Goal: Task Accomplishment & Management: Complete application form

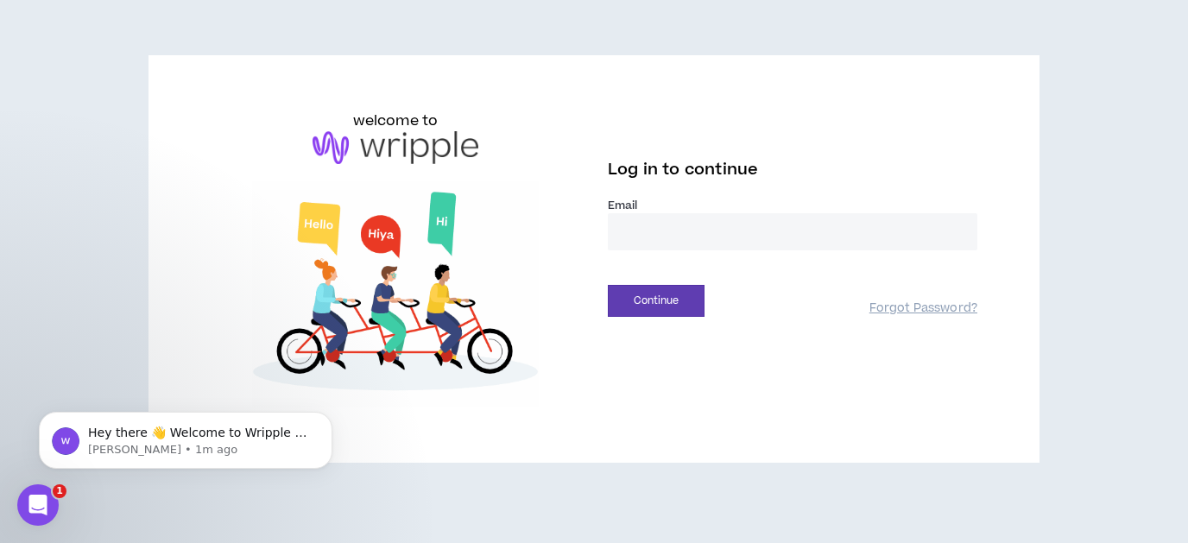
click at [664, 231] on input "email" at bounding box center [793, 231] width 370 height 37
click at [663, 230] on input "email" at bounding box center [793, 231] width 370 height 37
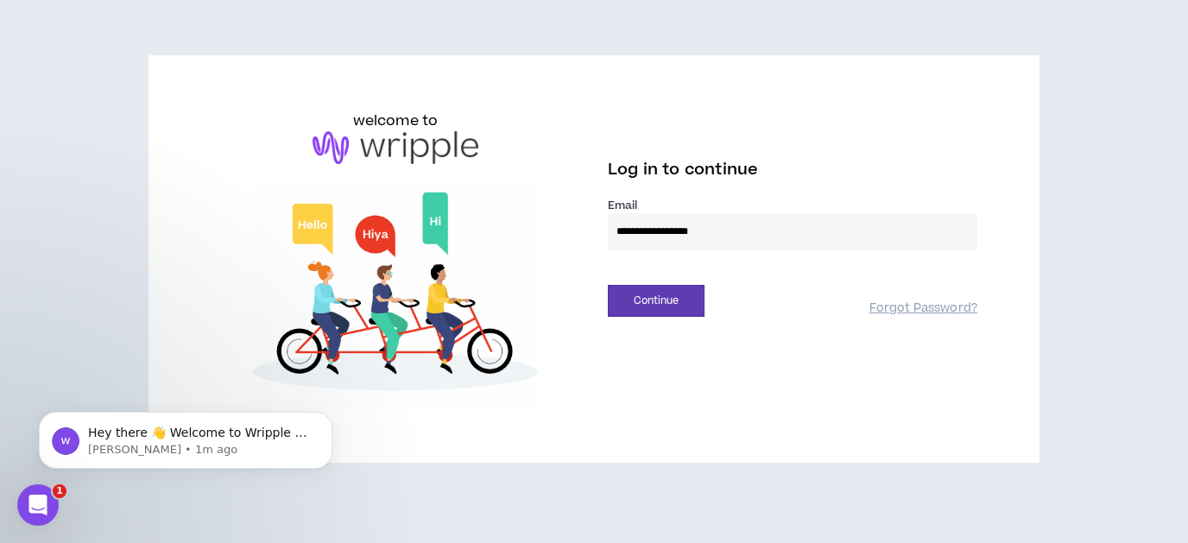
type input "**********"
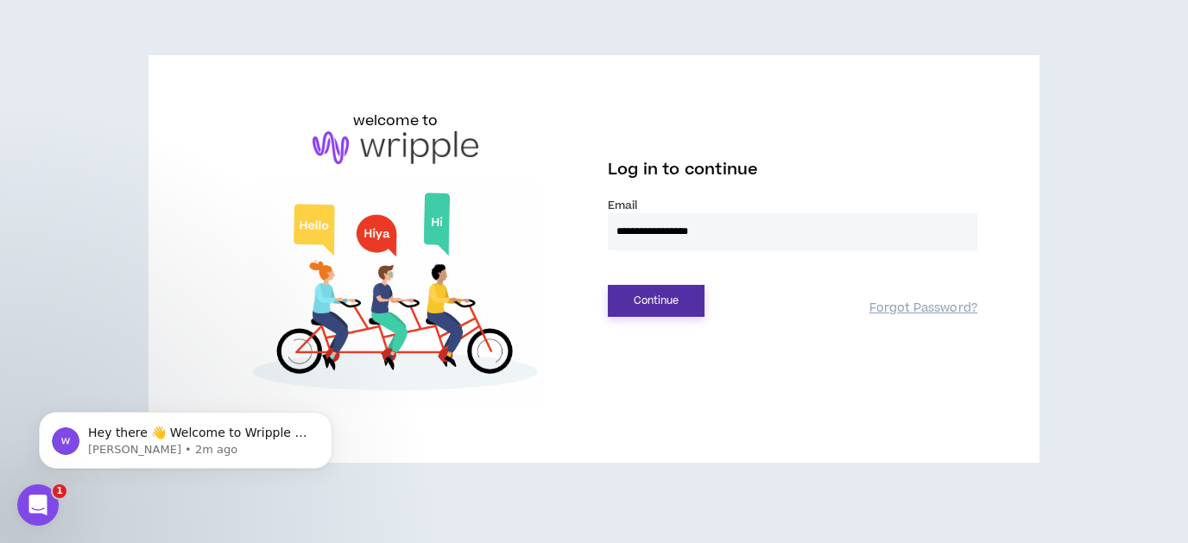
click at [678, 300] on button "Continue" at bounding box center [656, 301] width 97 height 32
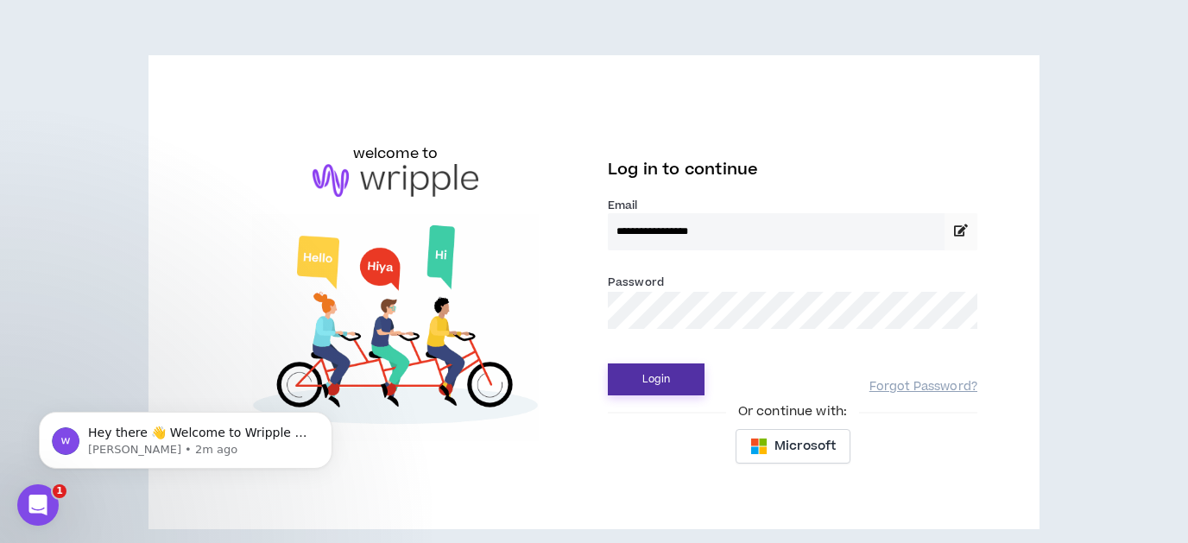
click at [667, 376] on button "Login" at bounding box center [656, 379] width 97 height 32
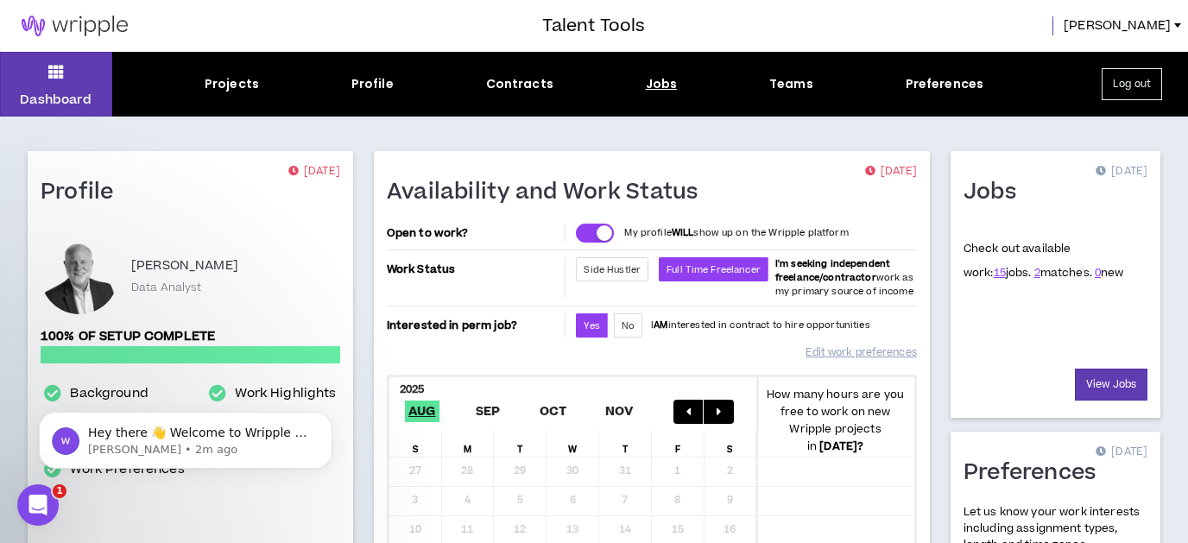
click at [656, 85] on div "Jobs" at bounding box center [662, 84] width 32 height 18
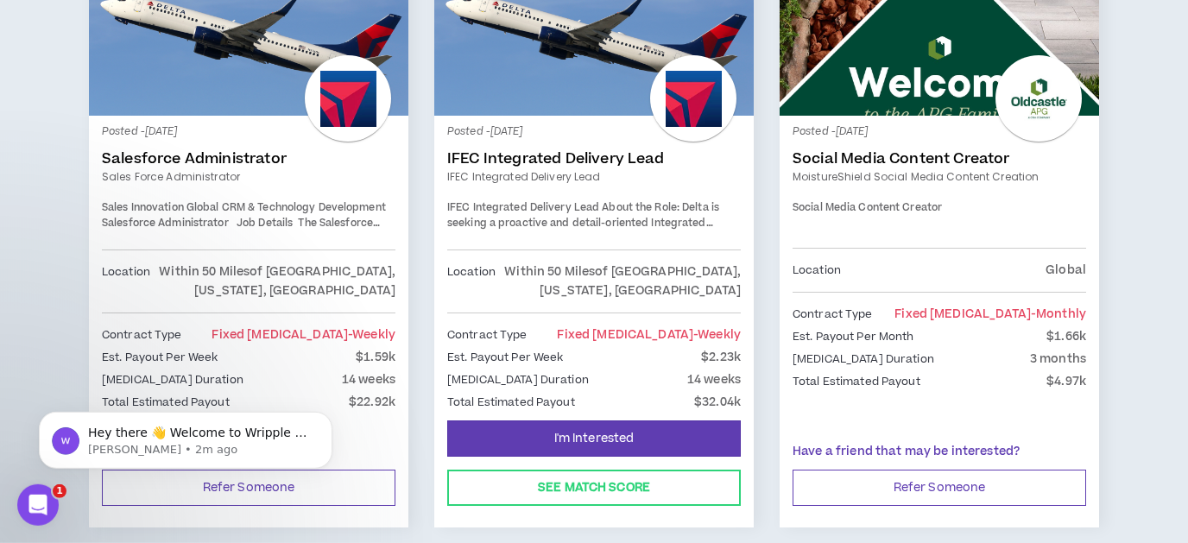
scroll to position [371, 0]
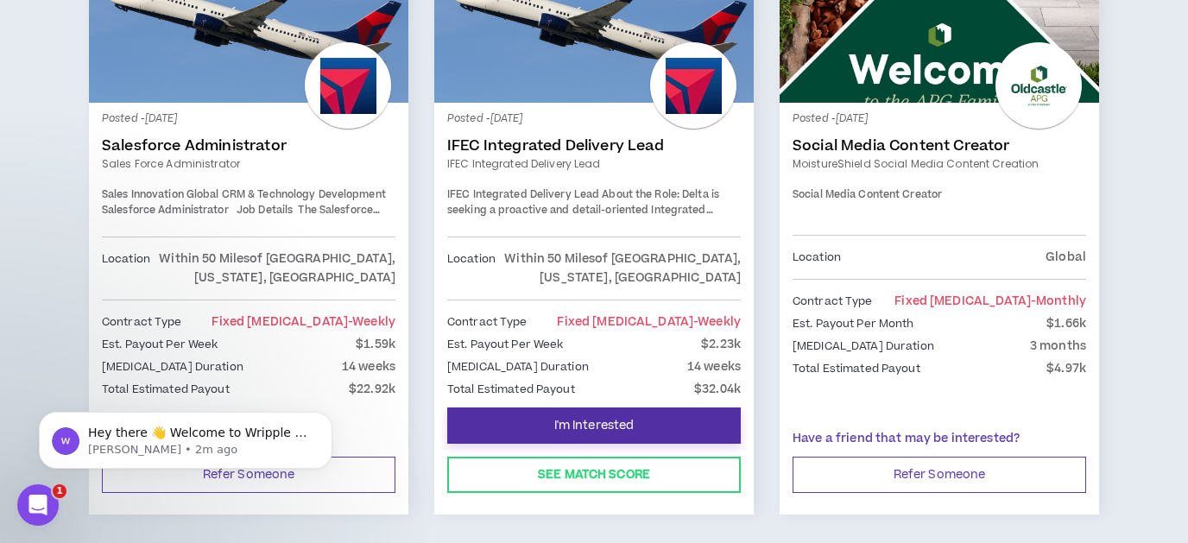
click at [622, 423] on span "I'm Interested" at bounding box center [594, 426] width 80 height 16
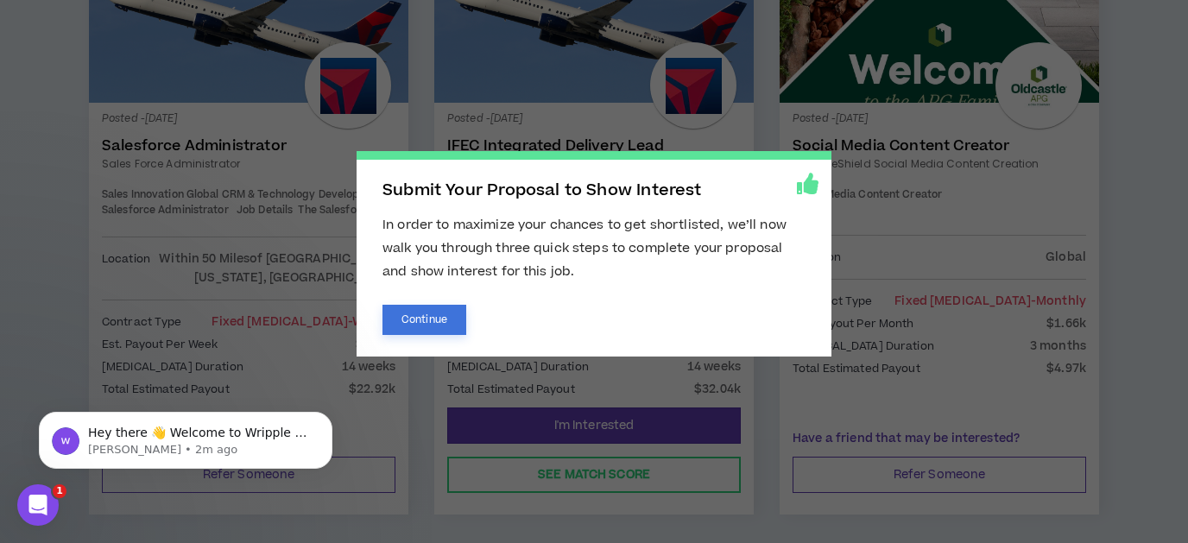
click at [416, 318] on button "Continue" at bounding box center [424, 320] width 84 height 30
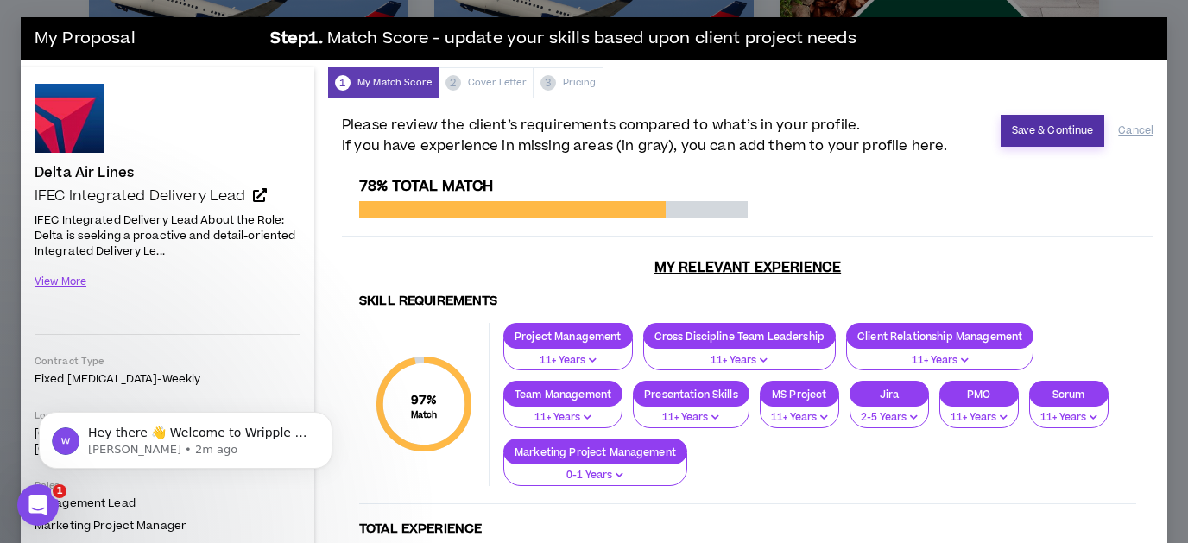
click at [1032, 133] on button "Save & Continue" at bounding box center [1053, 131] width 104 height 32
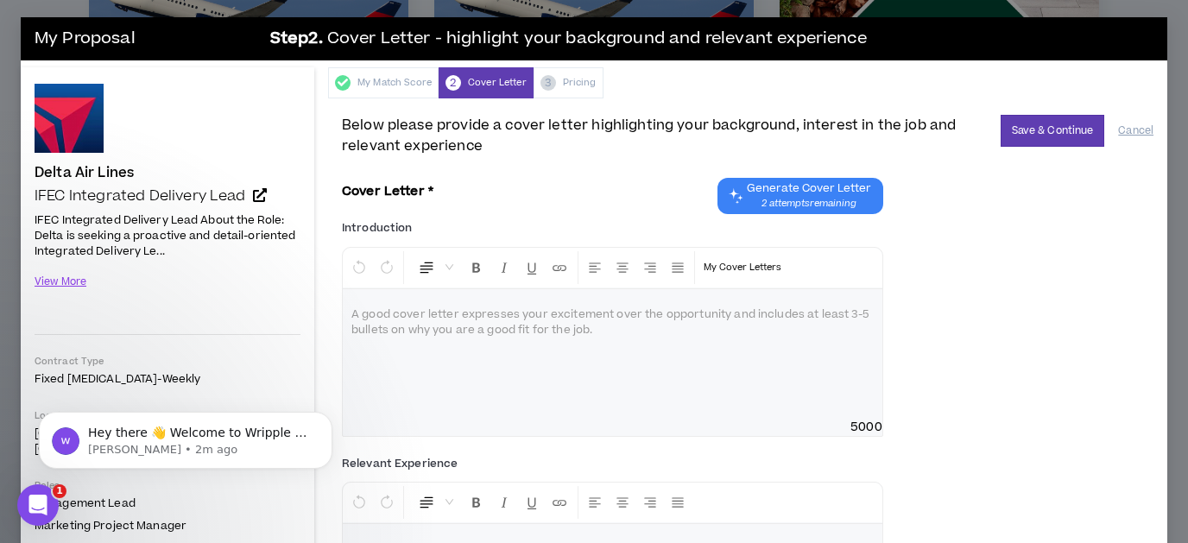
click at [803, 189] on span "Generate Cover Letter" at bounding box center [809, 188] width 124 height 14
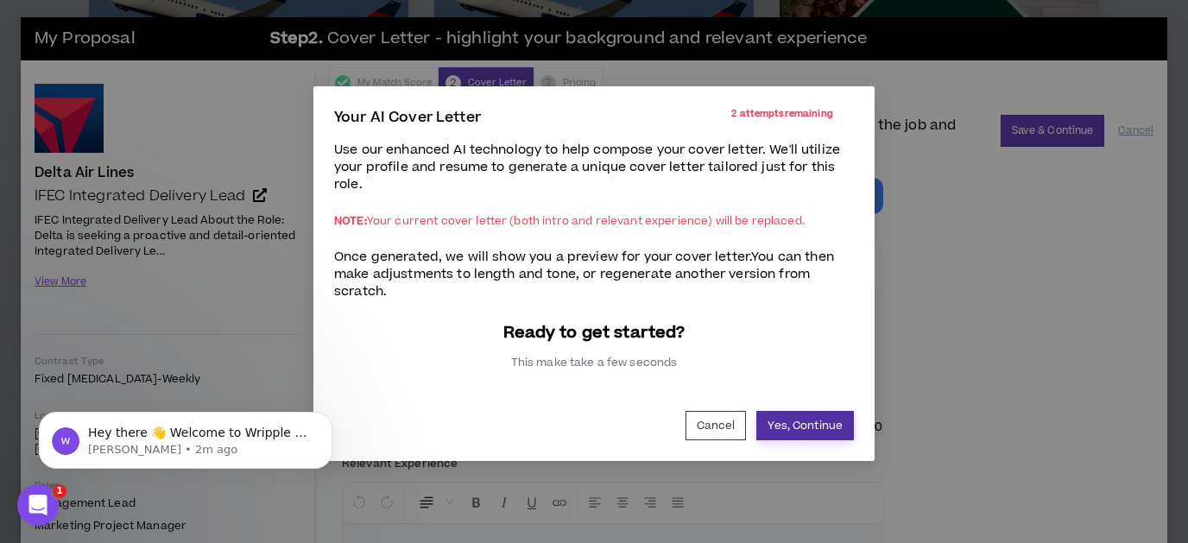
click at [816, 426] on button "Yes, Continue" at bounding box center [805, 425] width 98 height 29
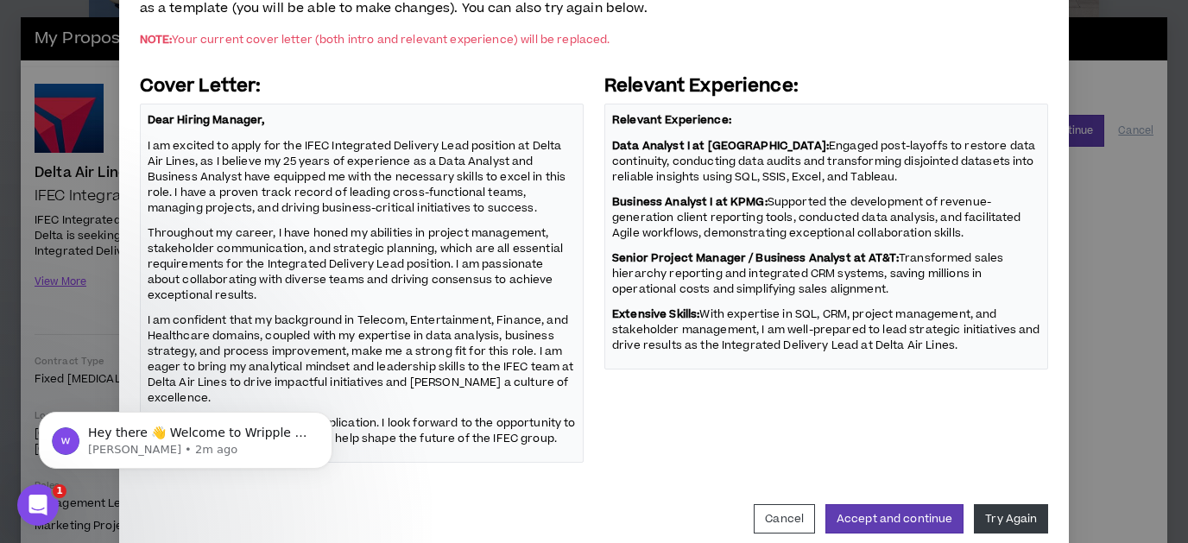
scroll to position [183, 0]
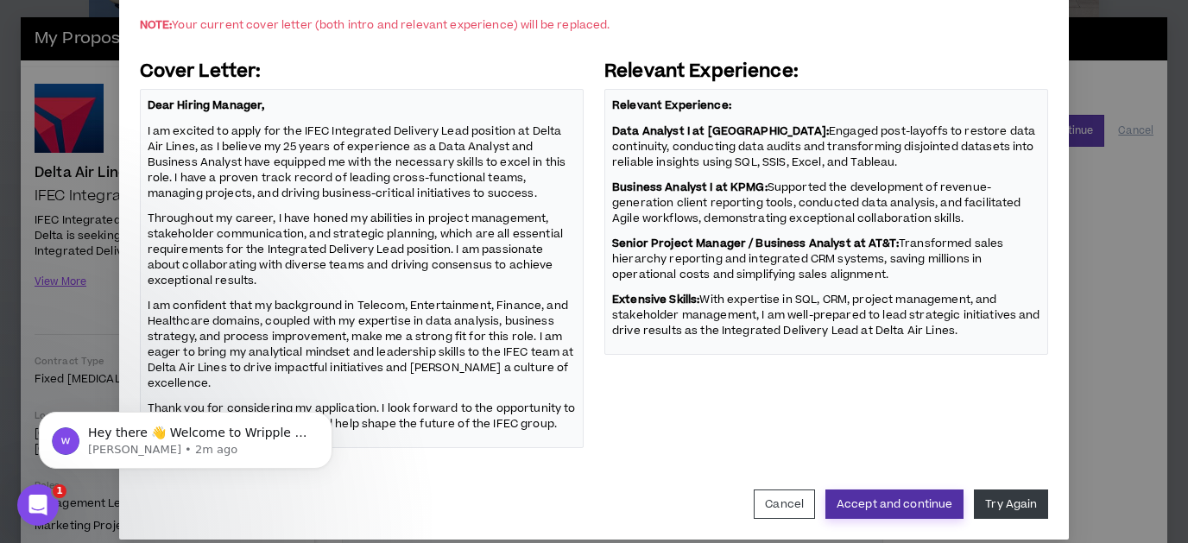
click at [920, 490] on button "Accept and continue" at bounding box center [894, 504] width 138 height 29
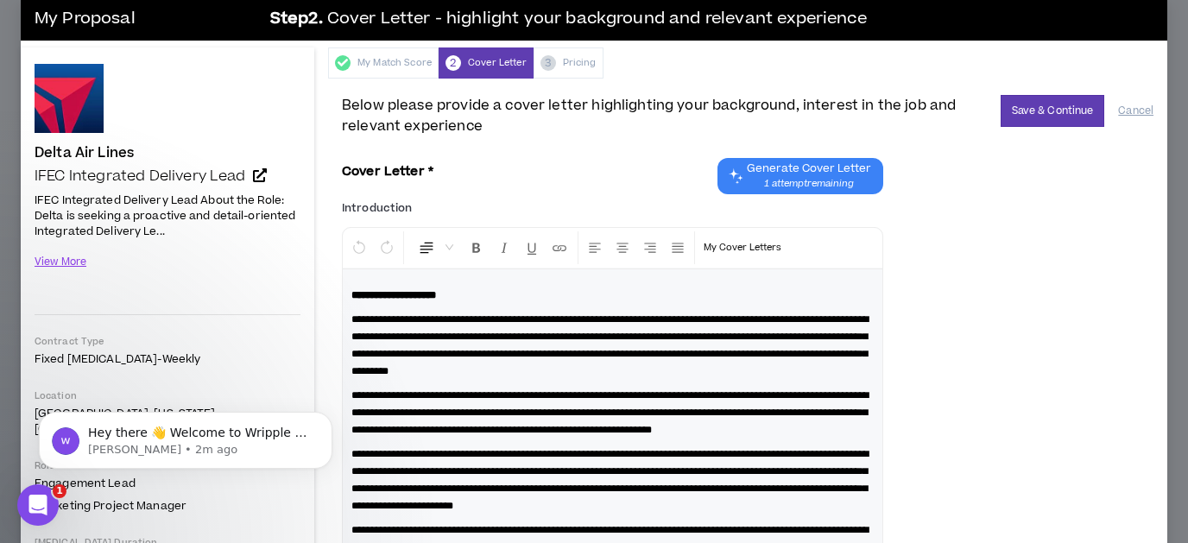
scroll to position [0, 0]
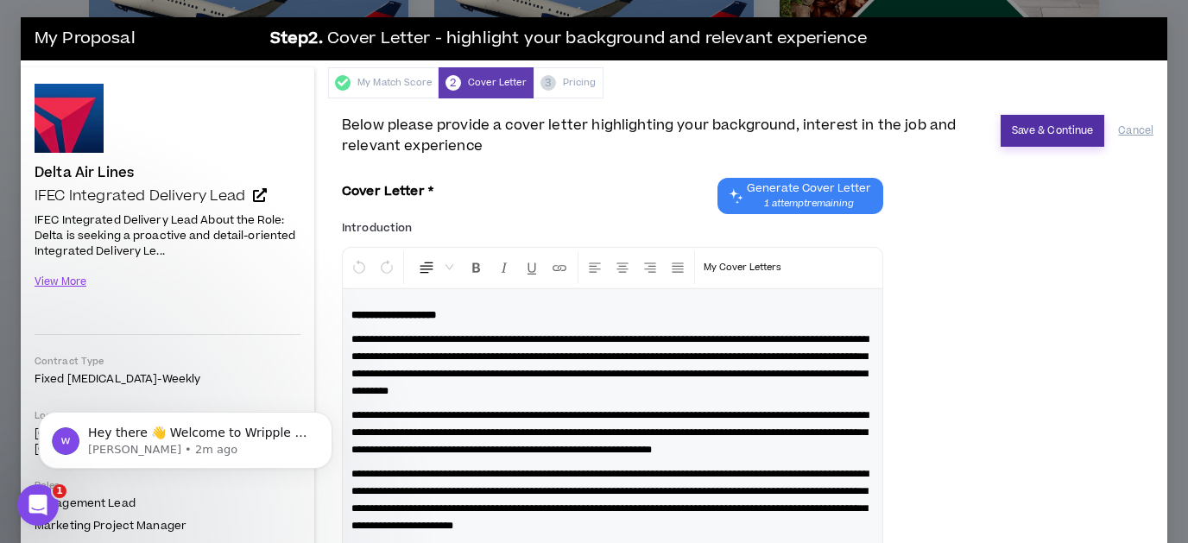
click at [1039, 135] on button "Save & Continue" at bounding box center [1053, 131] width 104 height 32
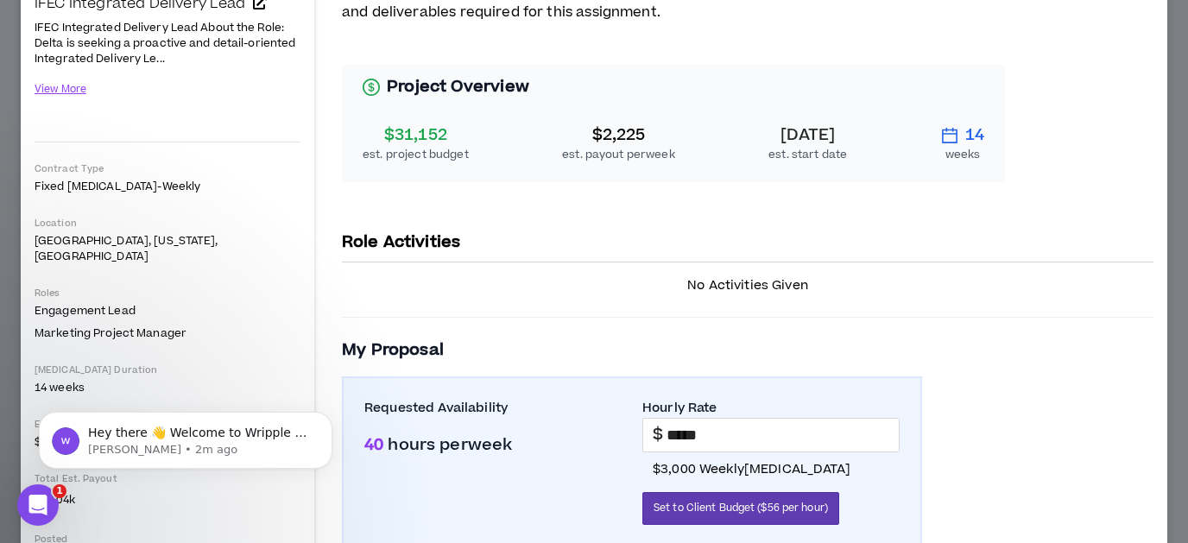
scroll to position [215, 0]
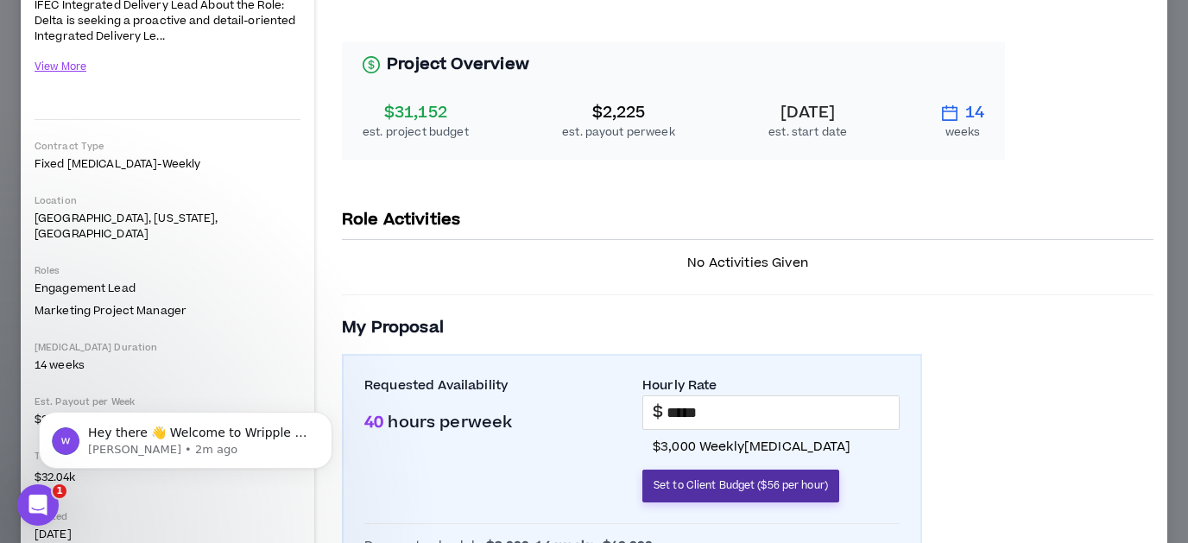
click at [770, 487] on span "Set to Client Budget ($56 per hour)" at bounding box center [741, 485] width 174 height 16
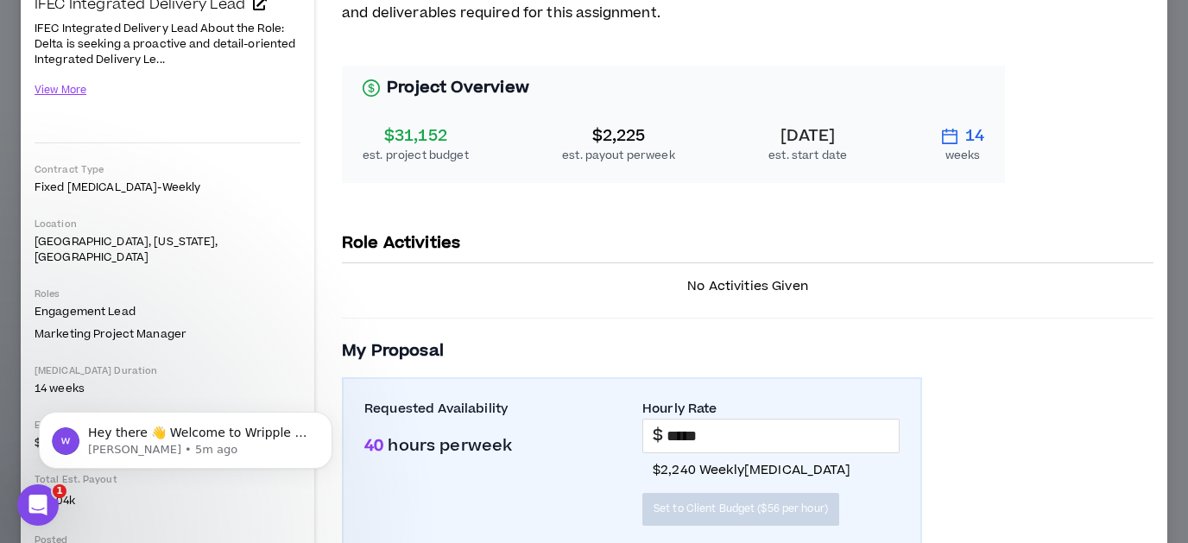
scroll to position [167, 0]
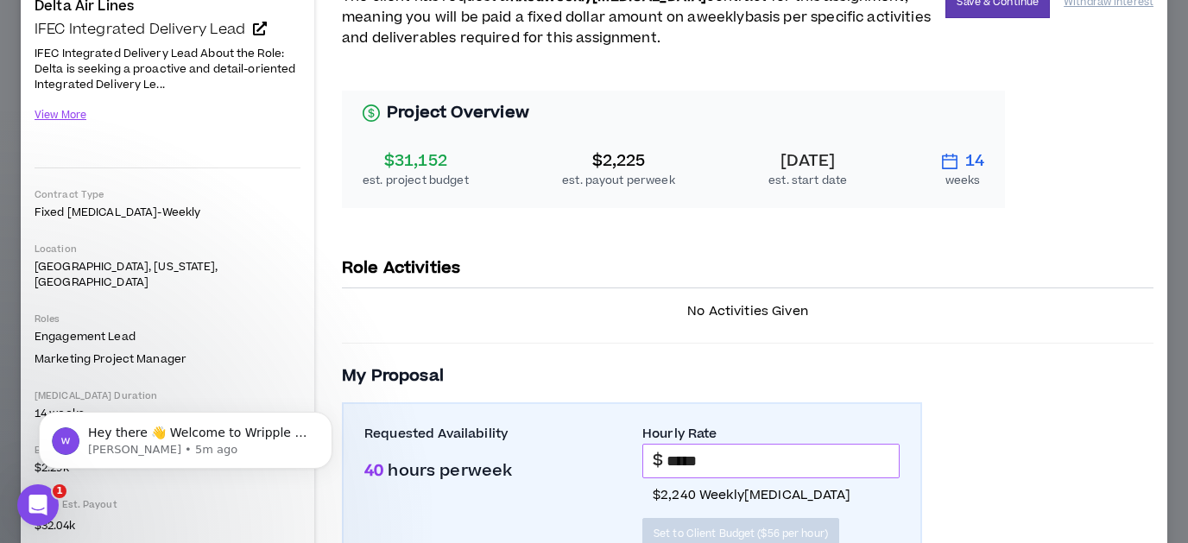
click at [735, 457] on input "*****" at bounding box center [783, 461] width 232 height 33
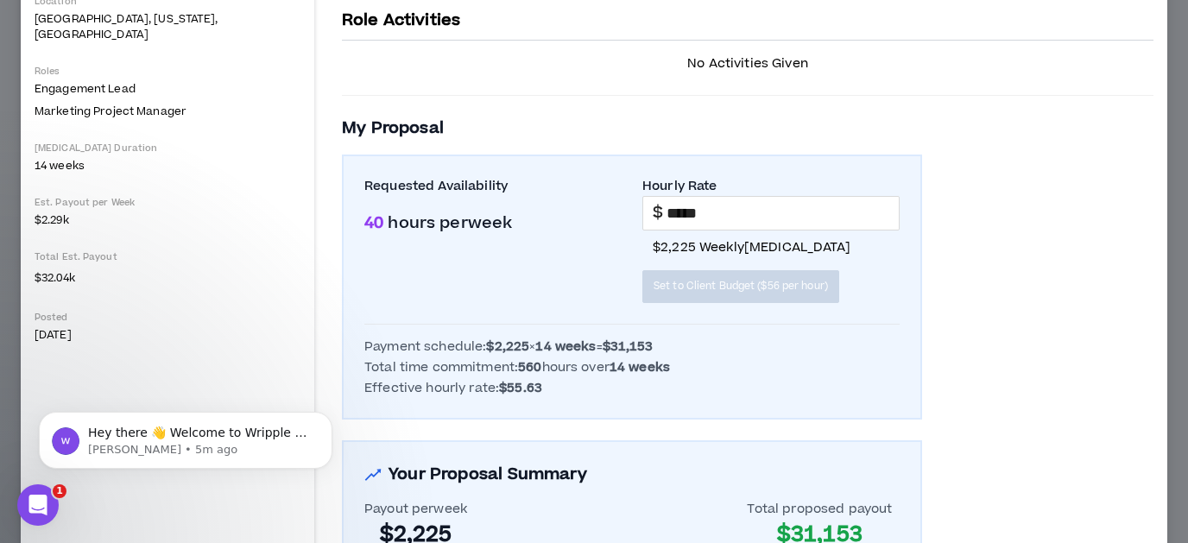
scroll to position [382, 0]
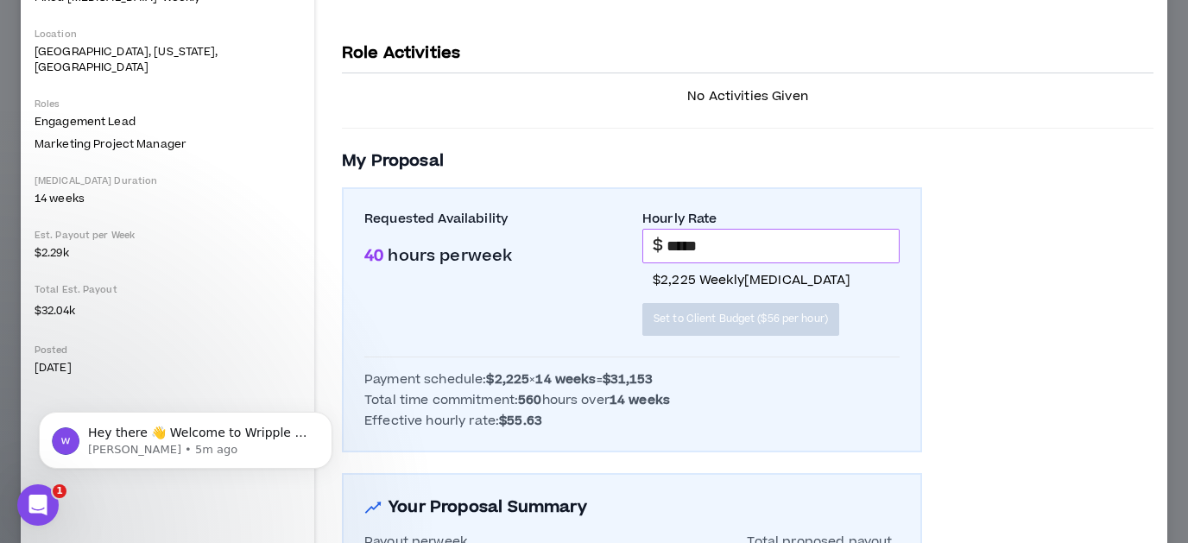
click at [735, 243] on input "*****" at bounding box center [783, 246] width 232 height 33
type input "*****"
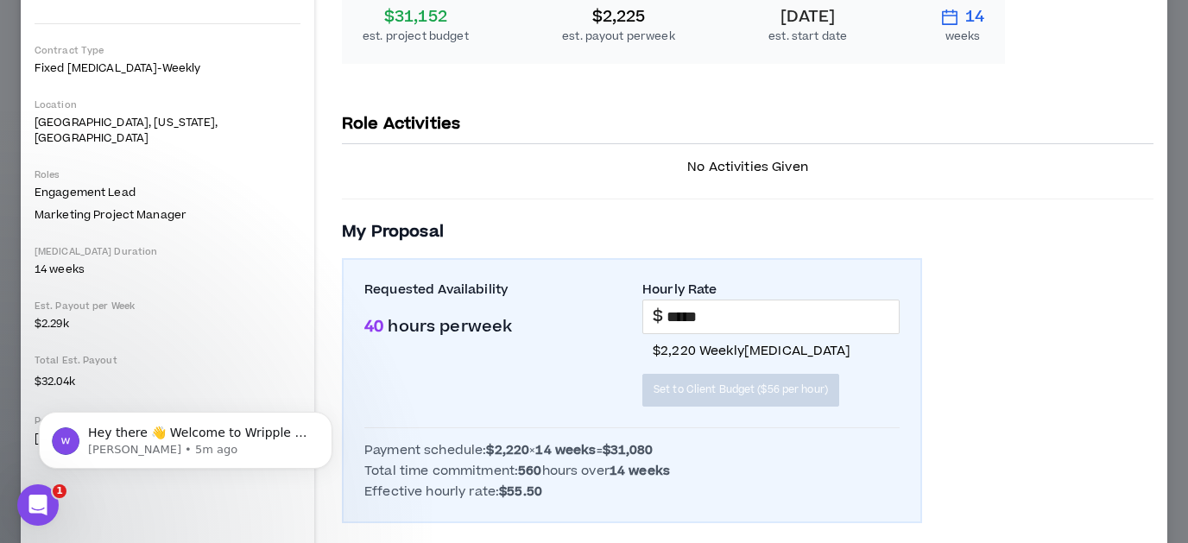
scroll to position [180, 0]
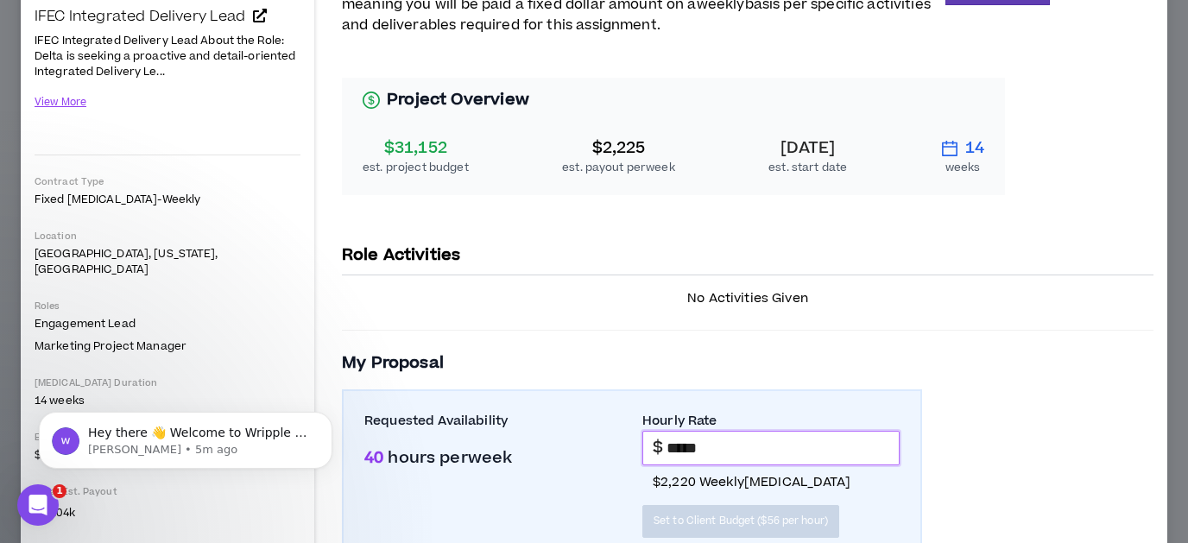
click at [749, 446] on input "*****" at bounding box center [783, 448] width 232 height 33
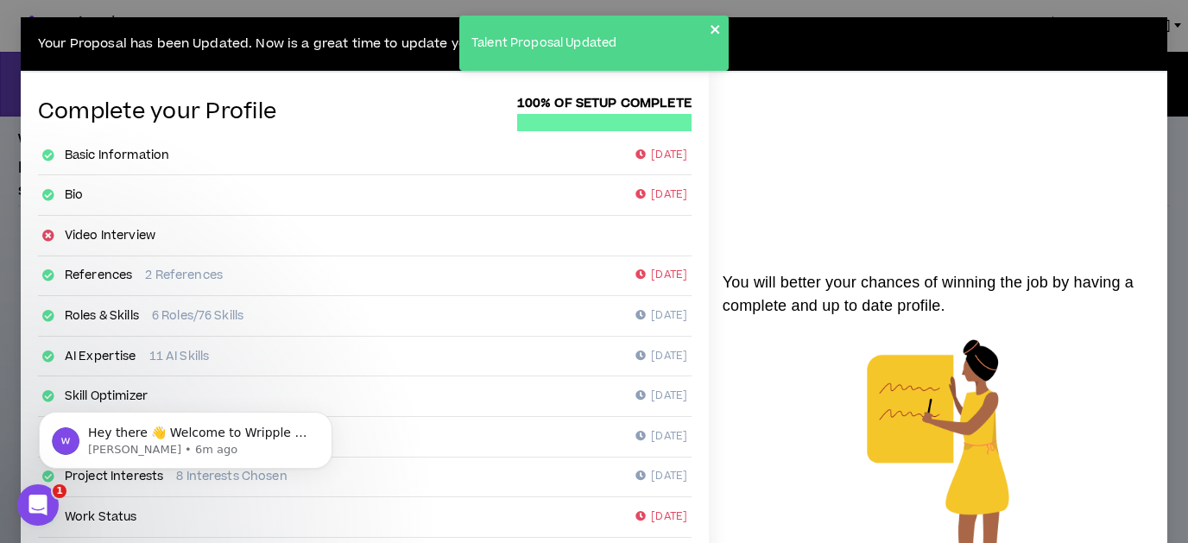
click at [719, 28] on icon "close" at bounding box center [716, 29] width 12 height 14
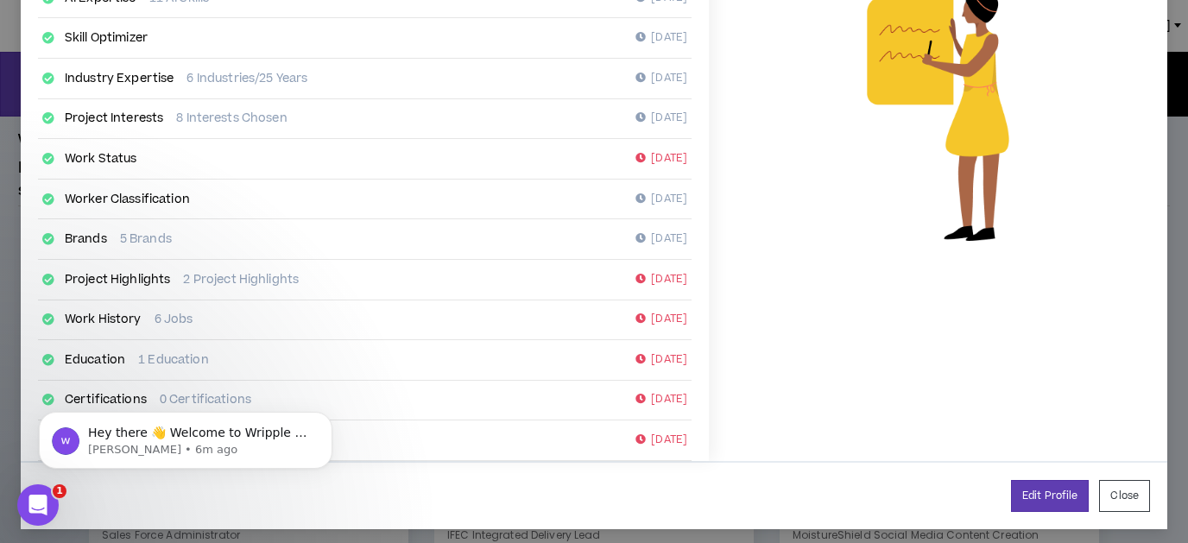
scroll to position [360, 0]
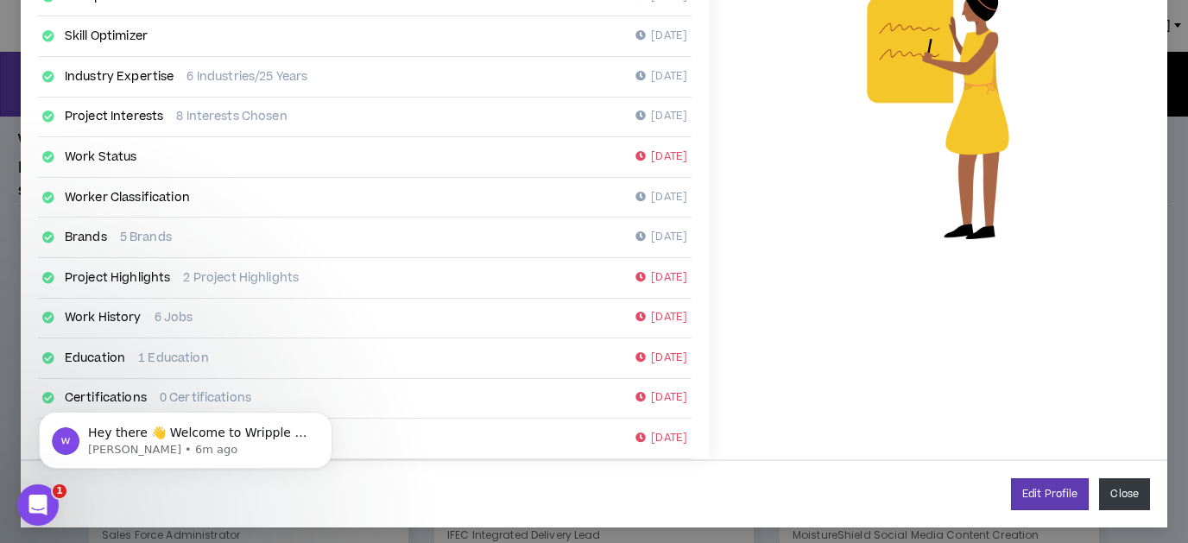
click at [1127, 489] on button "Close" at bounding box center [1124, 494] width 51 height 32
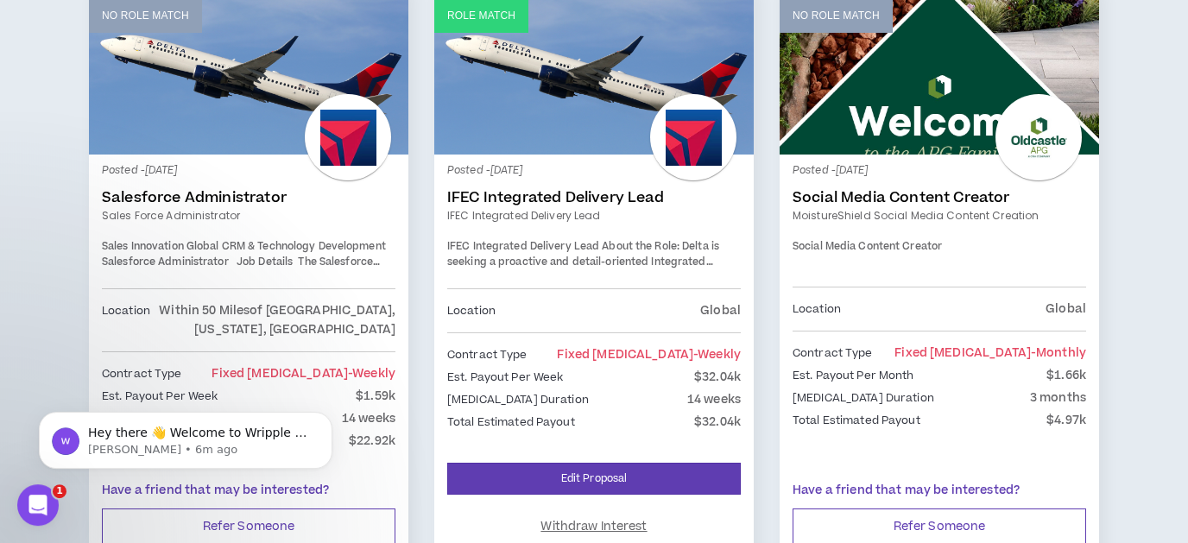
scroll to position [433, 0]
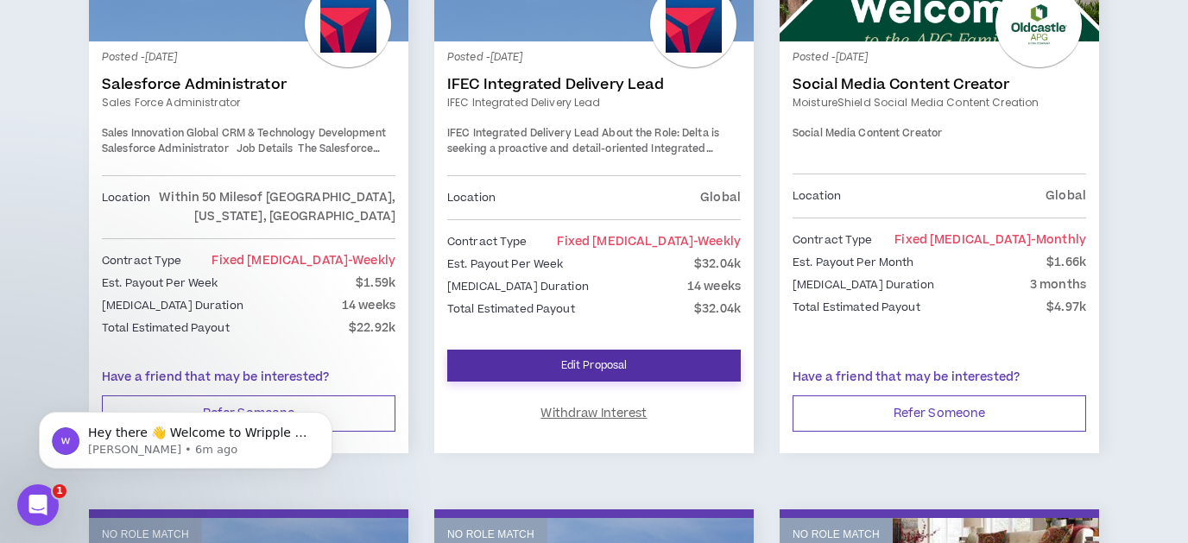
click at [611, 370] on link "Edit Proposal" at bounding box center [594, 366] width 294 height 32
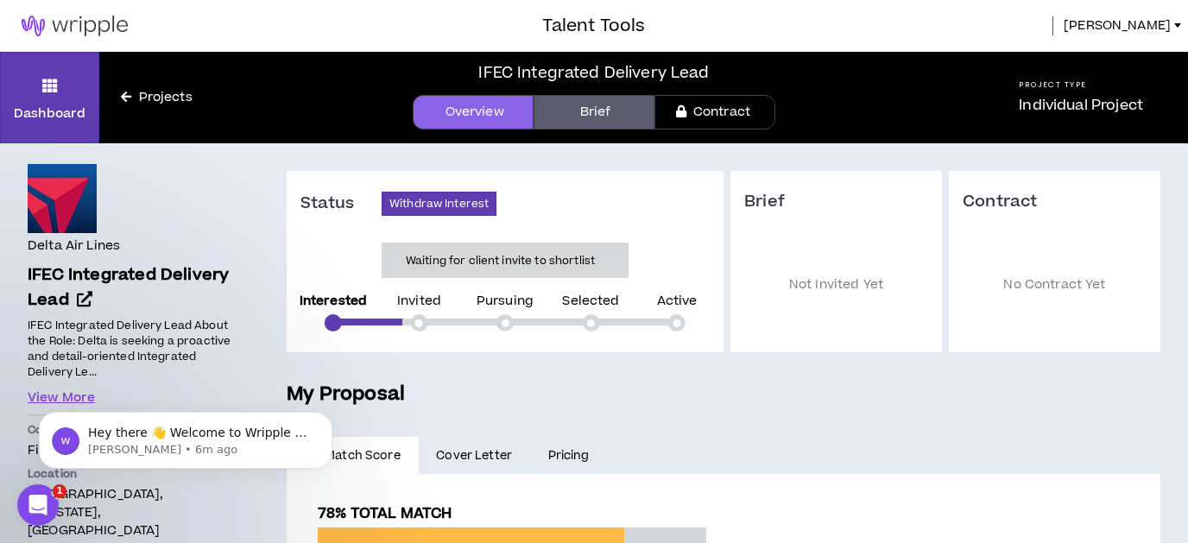
click at [613, 99] on link "Brief" at bounding box center [594, 112] width 121 height 35
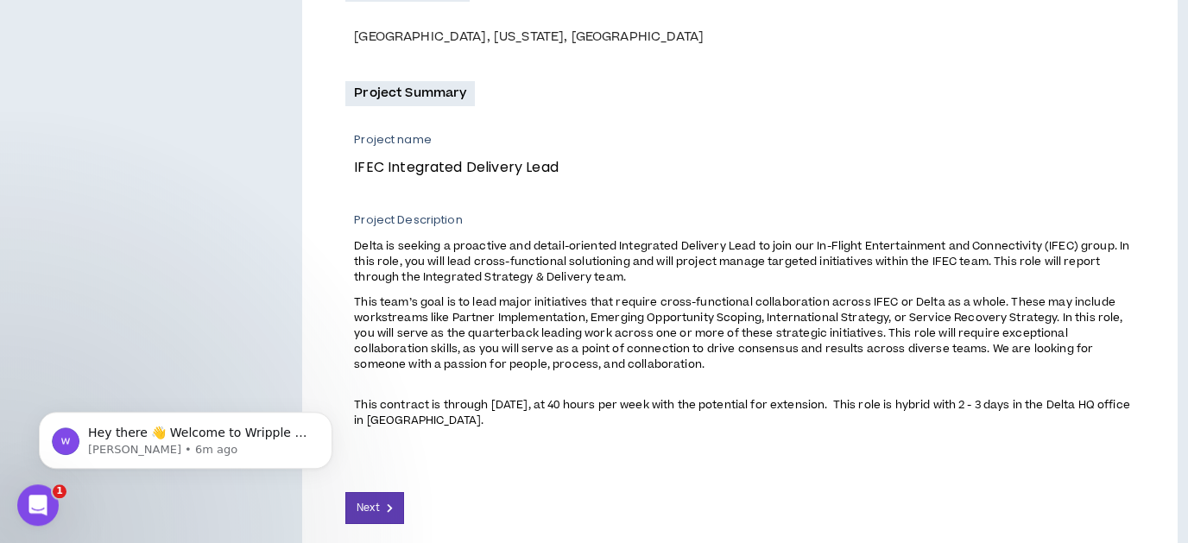
scroll to position [635, 0]
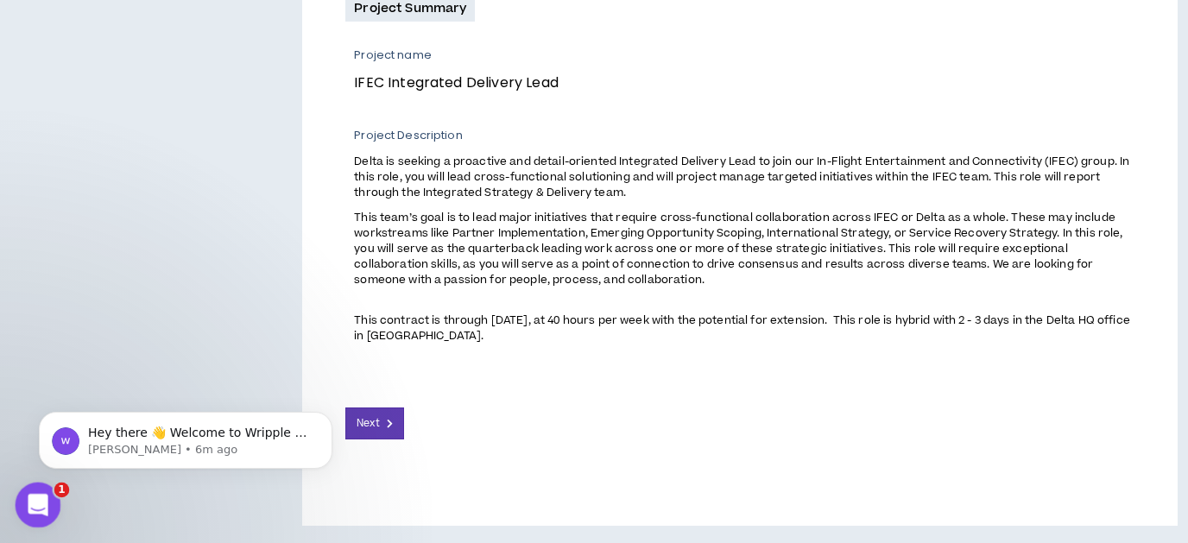
click at [20, 497] on div "Open Intercom Messenger" at bounding box center [35, 502] width 57 height 57
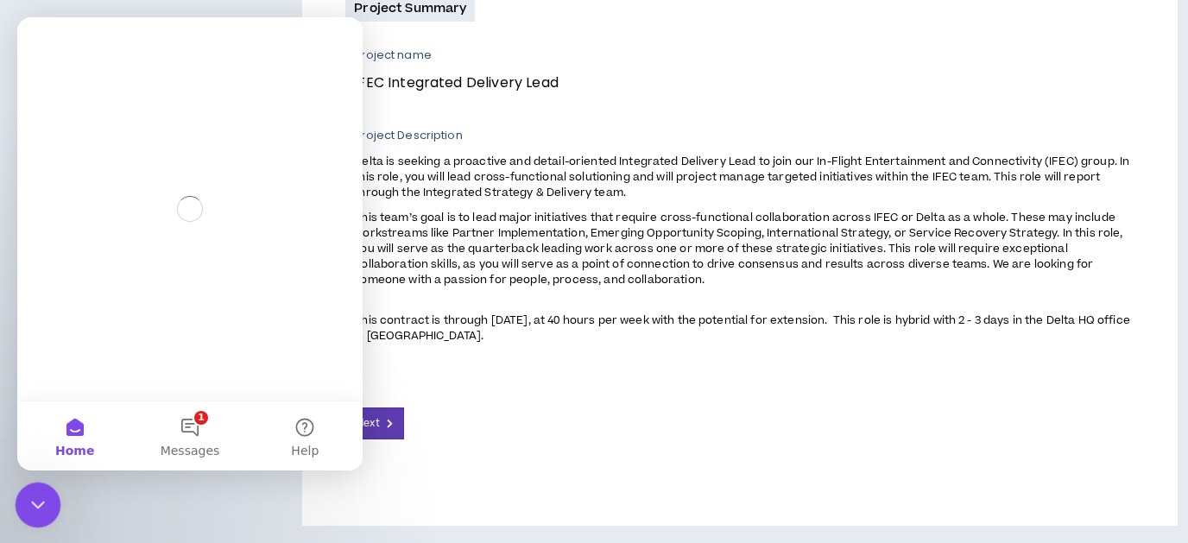
scroll to position [0, 0]
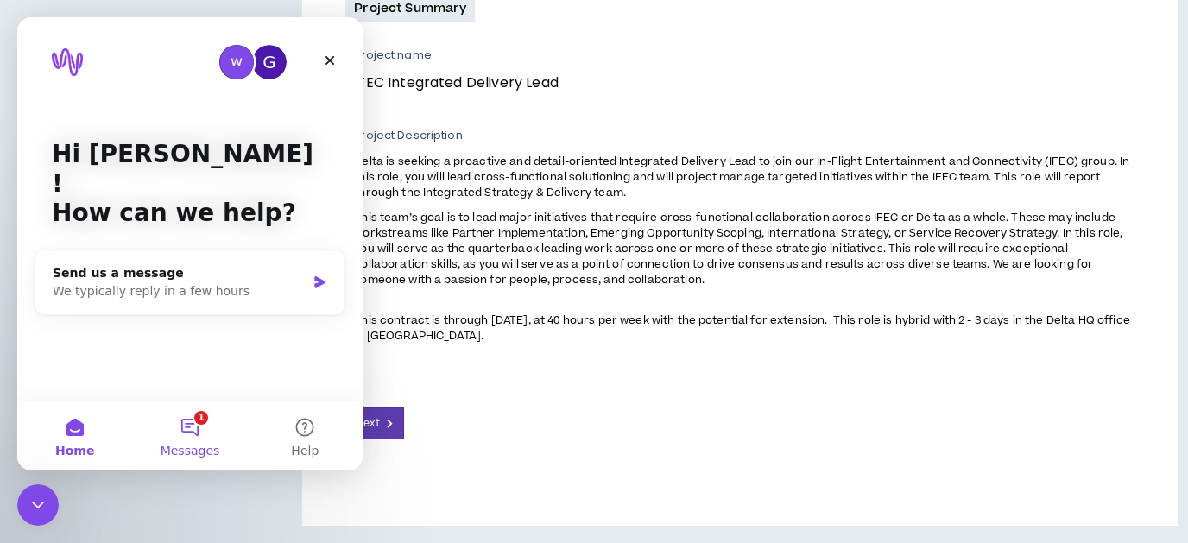
click at [195, 432] on button "1 Messages" at bounding box center [189, 435] width 115 height 69
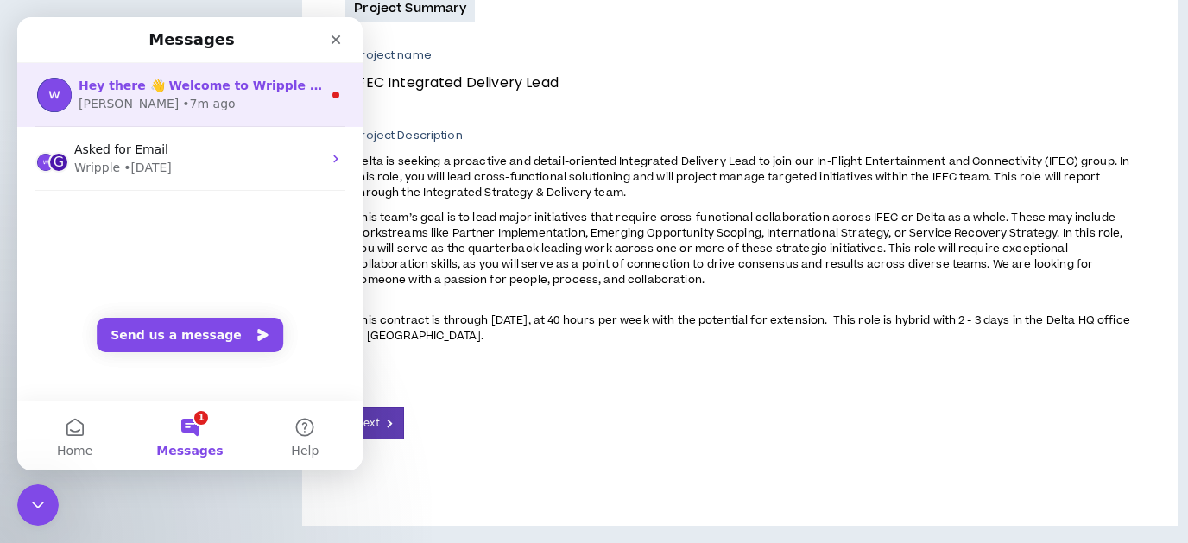
click at [200, 78] on div "Hey there 👋 Welcome to Wripple 🙌 Take a look around! If you have any questions,…" at bounding box center [200, 86] width 243 height 18
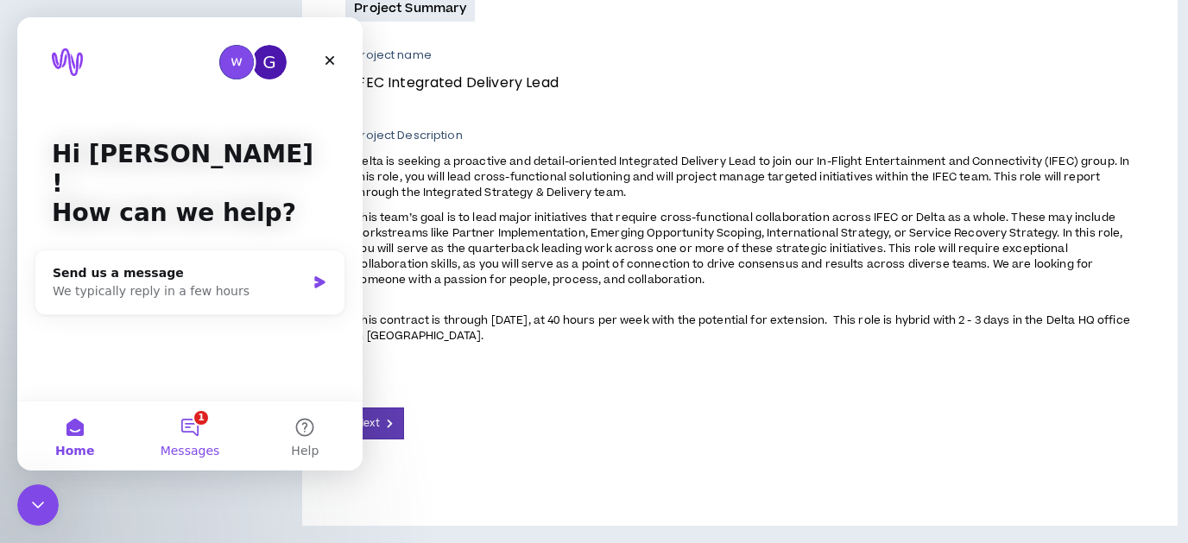
click at [199, 433] on button "1 Messages" at bounding box center [189, 435] width 115 height 69
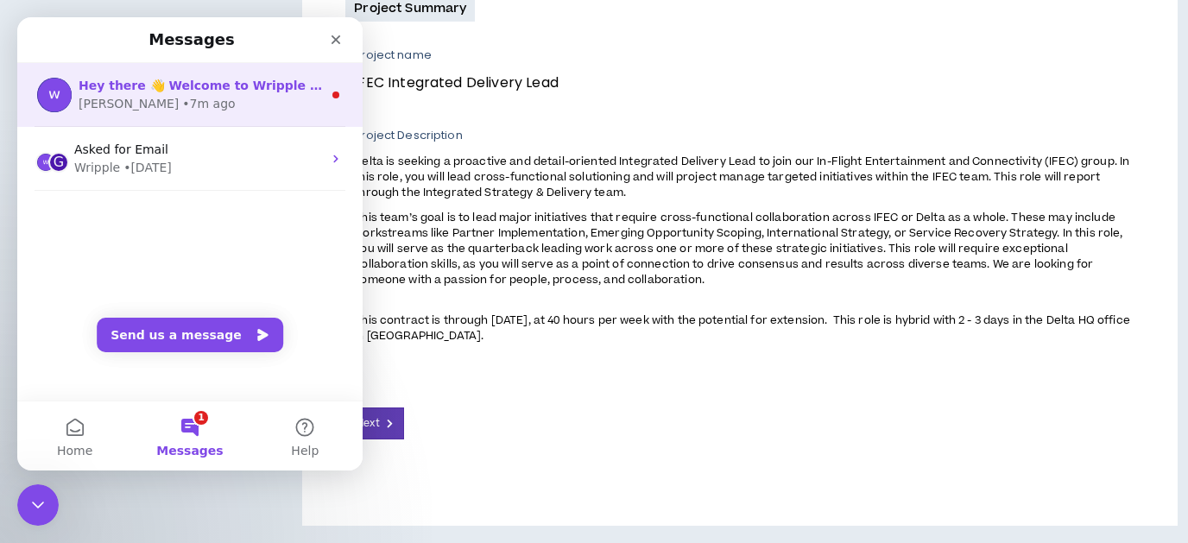
click at [316, 100] on div "[PERSON_NAME] • 7m ago" at bounding box center [200, 104] width 243 height 18
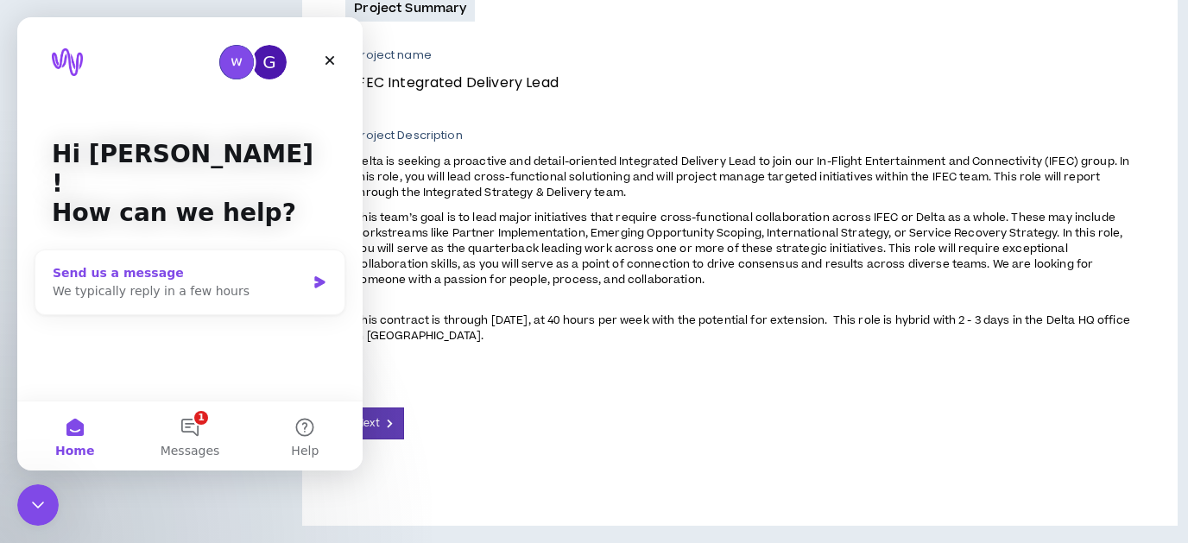
click at [318, 276] on icon "Intercom messenger" at bounding box center [319, 282] width 10 height 12
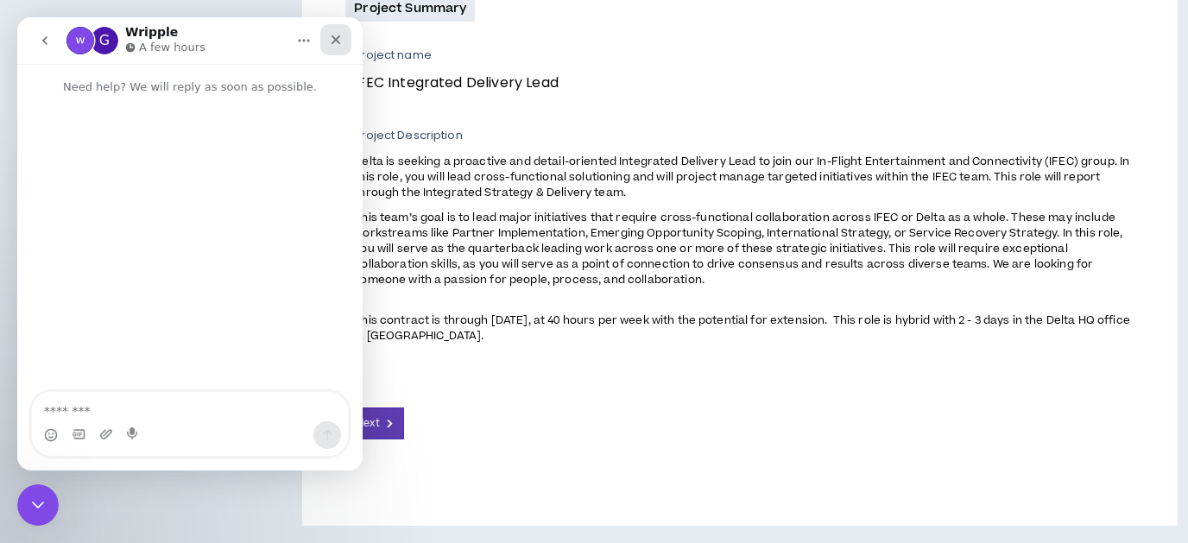
click at [334, 41] on icon "Close" at bounding box center [336, 39] width 9 height 9
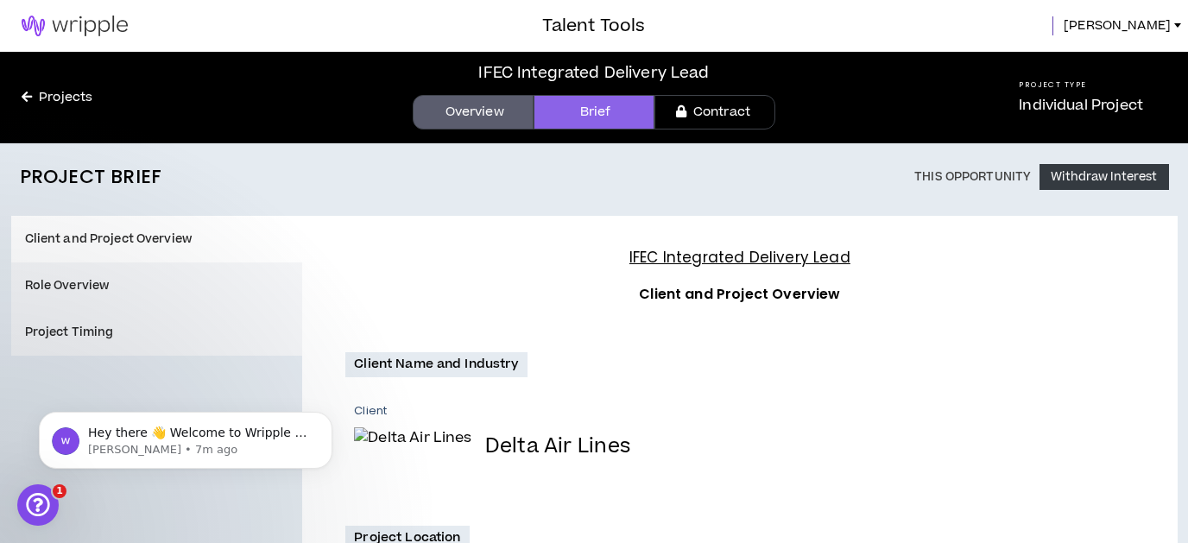
click at [730, 117] on link "Contract" at bounding box center [714, 112] width 121 height 35
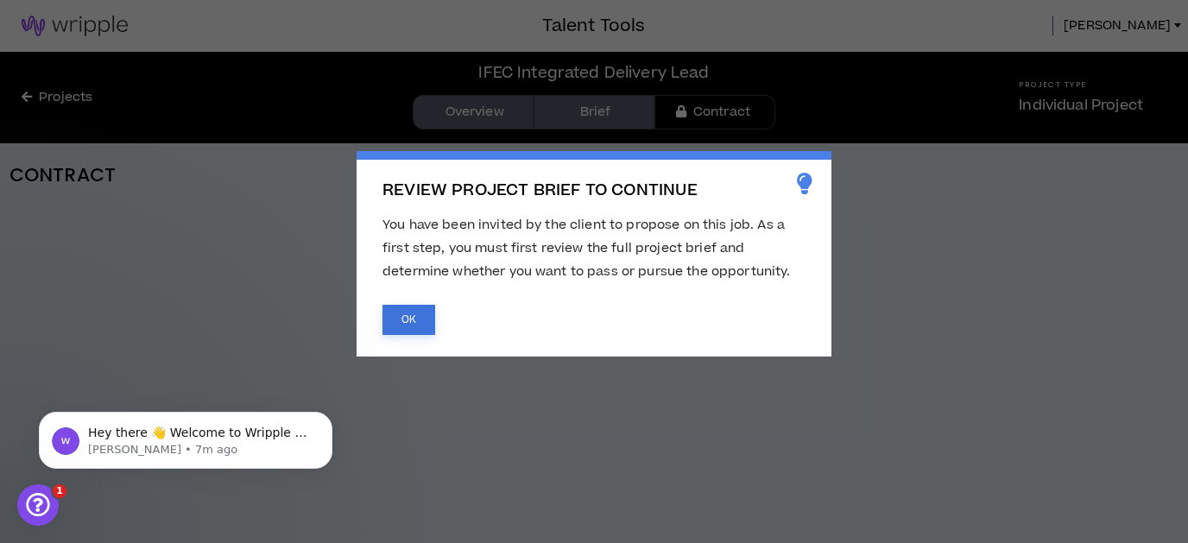
click at [408, 316] on button "OK" at bounding box center [408, 320] width 53 height 30
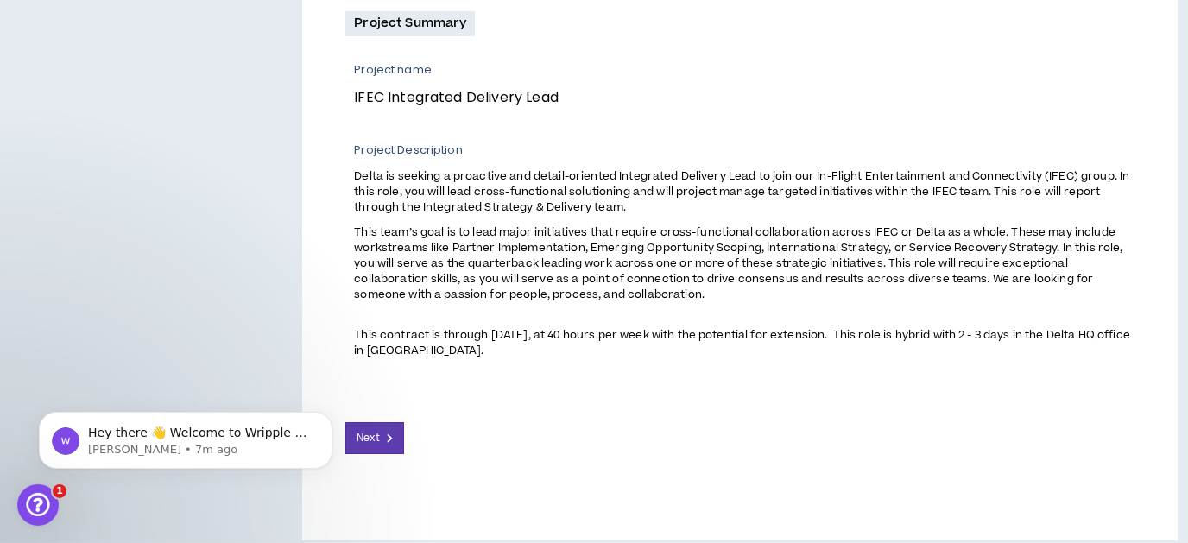
scroll to position [635, 0]
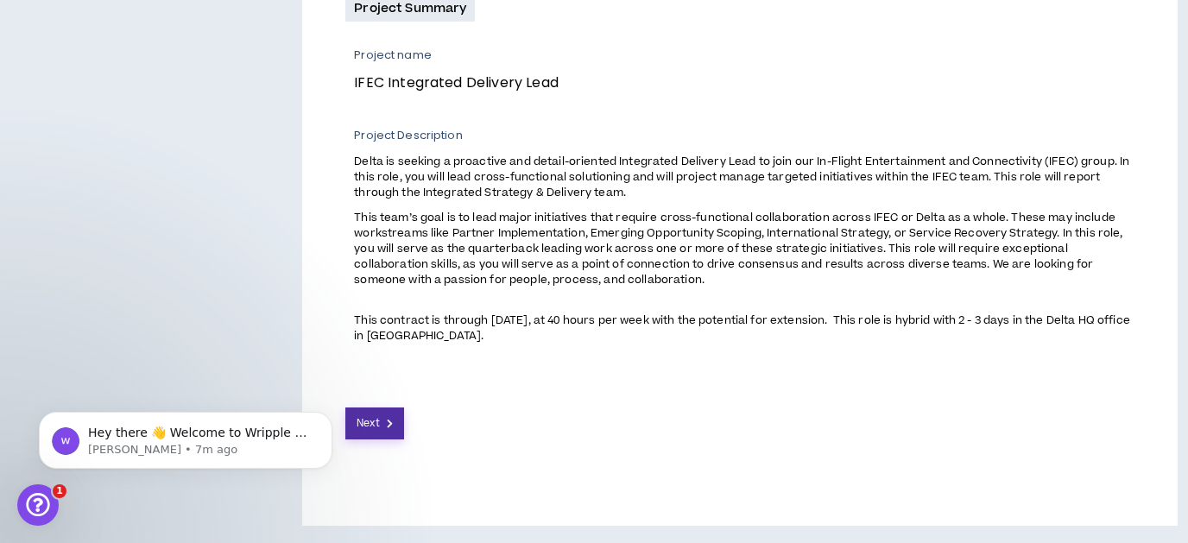
click at [387, 426] on button "Next" at bounding box center [374, 424] width 59 height 32
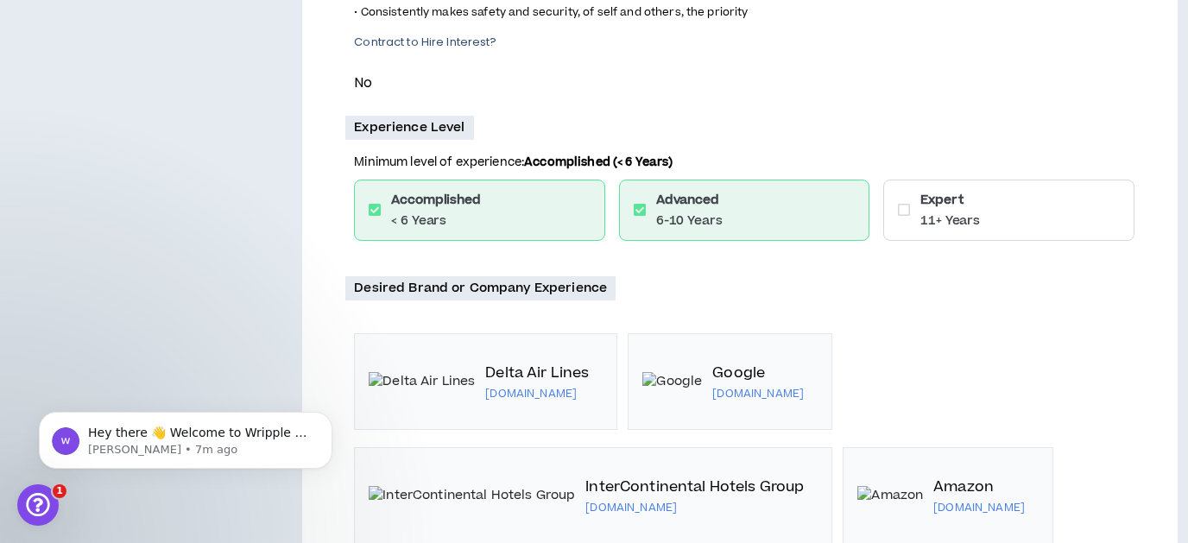
scroll to position [1103, 0]
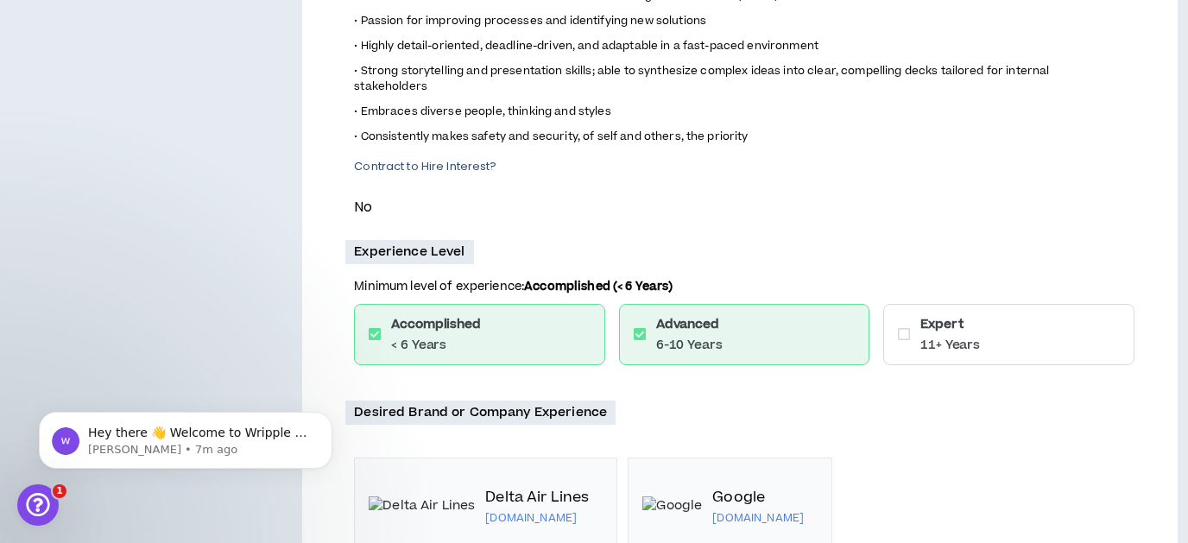
click at [899, 329] on icon at bounding box center [904, 334] width 12 height 14
click at [905, 327] on icon at bounding box center [904, 334] width 12 height 14
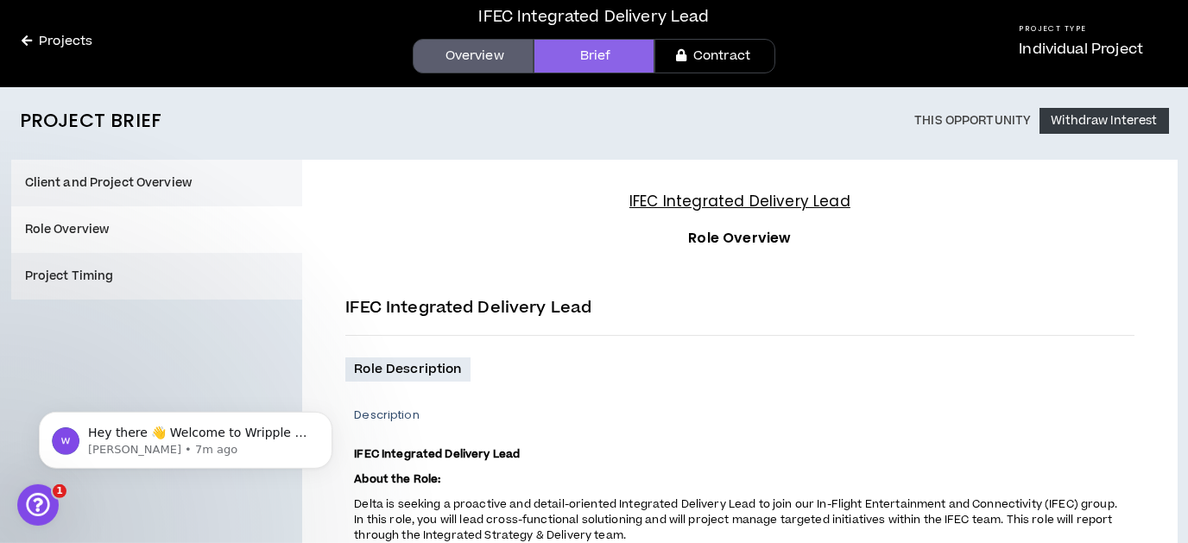
scroll to position [0, 0]
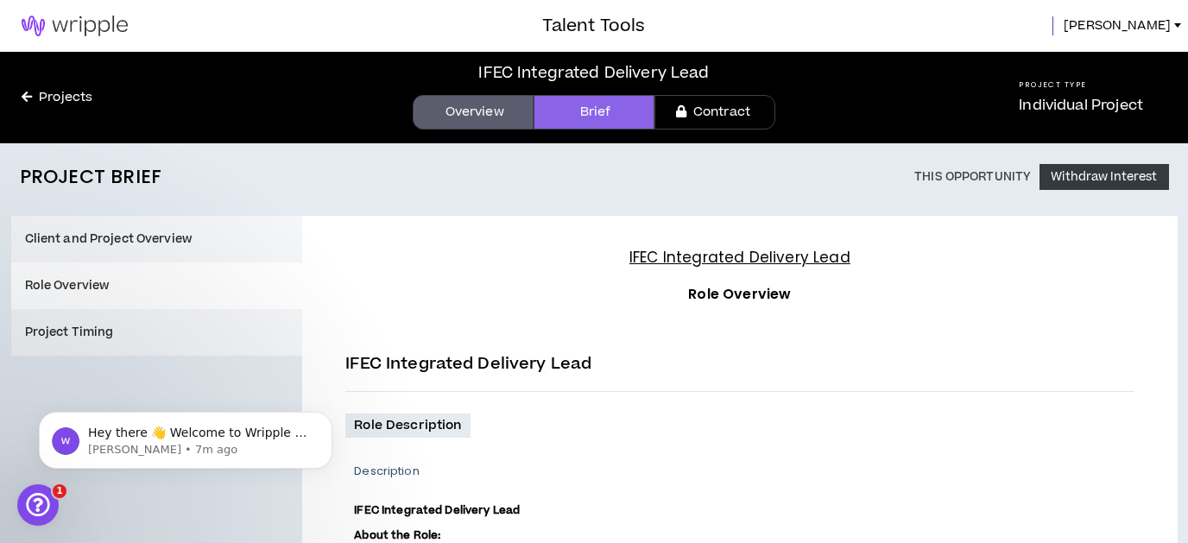
click at [126, 243] on button "Client and Project Overview" at bounding box center [157, 239] width 292 height 47
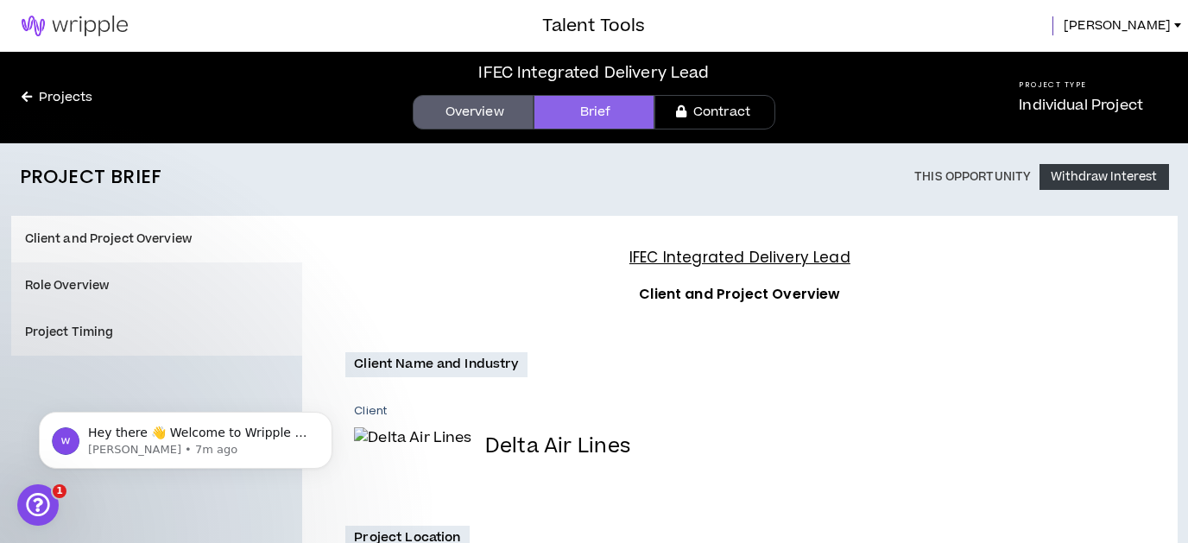
click at [490, 105] on link "Overview" at bounding box center [473, 112] width 121 height 35
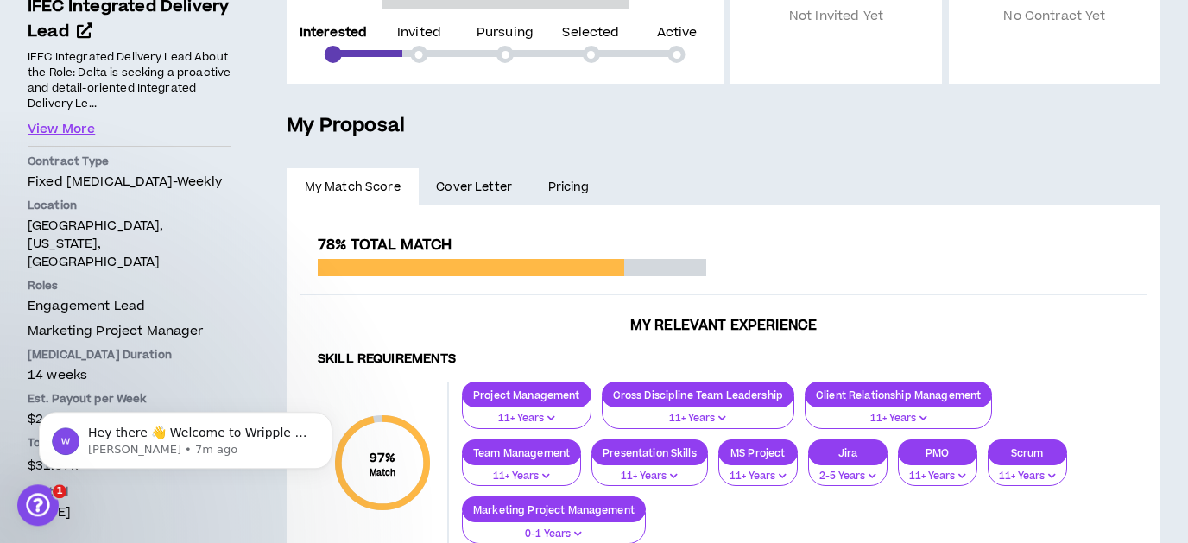
scroll to position [247, 0]
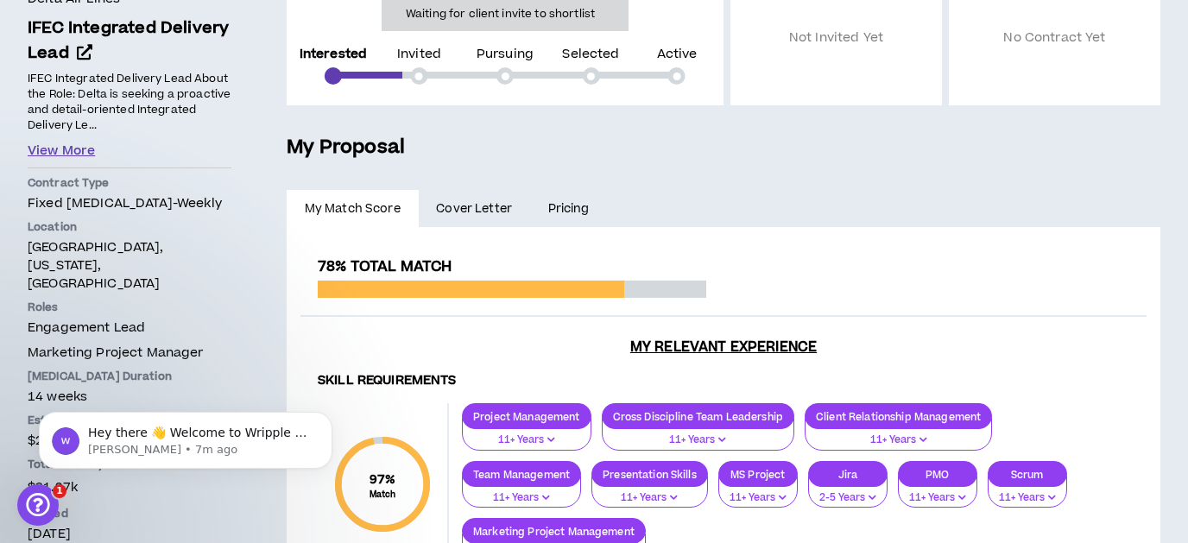
click at [79, 153] on button "View More" at bounding box center [61, 151] width 67 height 19
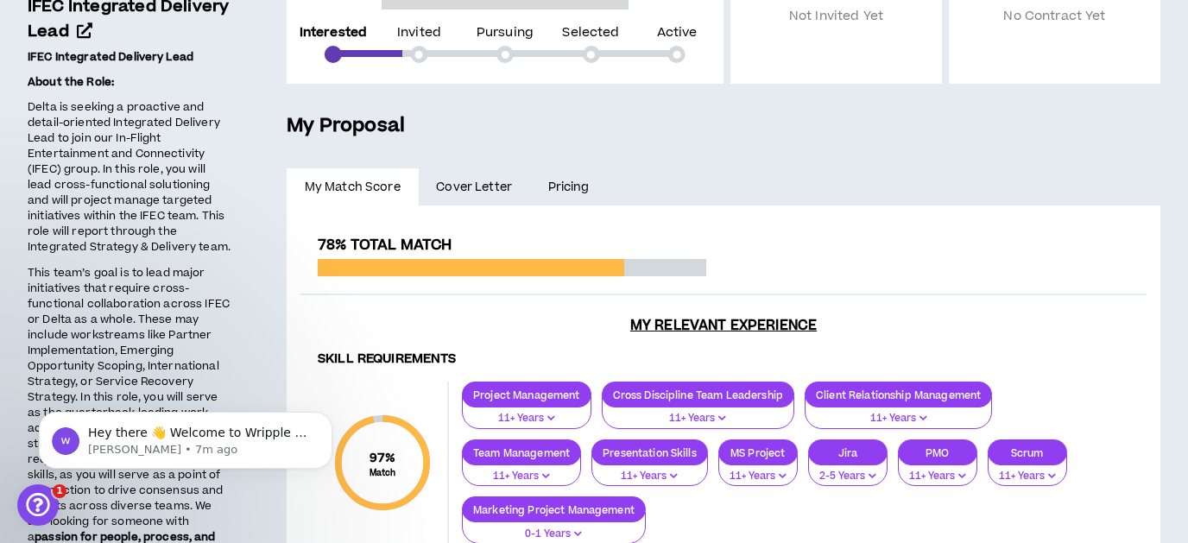
scroll to position [0, 0]
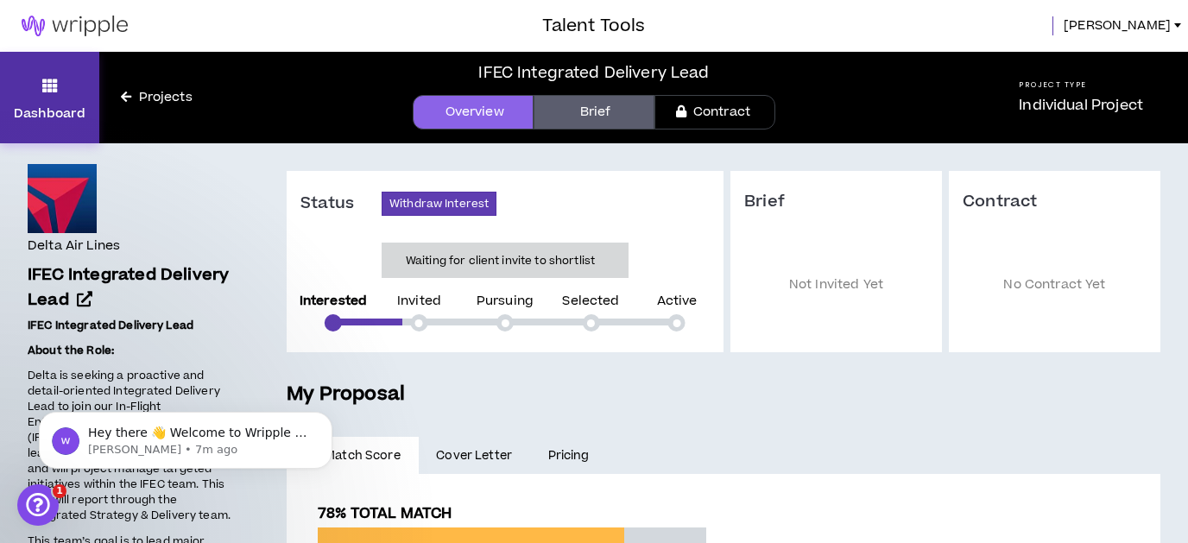
click at [76, 93] on link "Dashboard" at bounding box center [49, 98] width 99 height 92
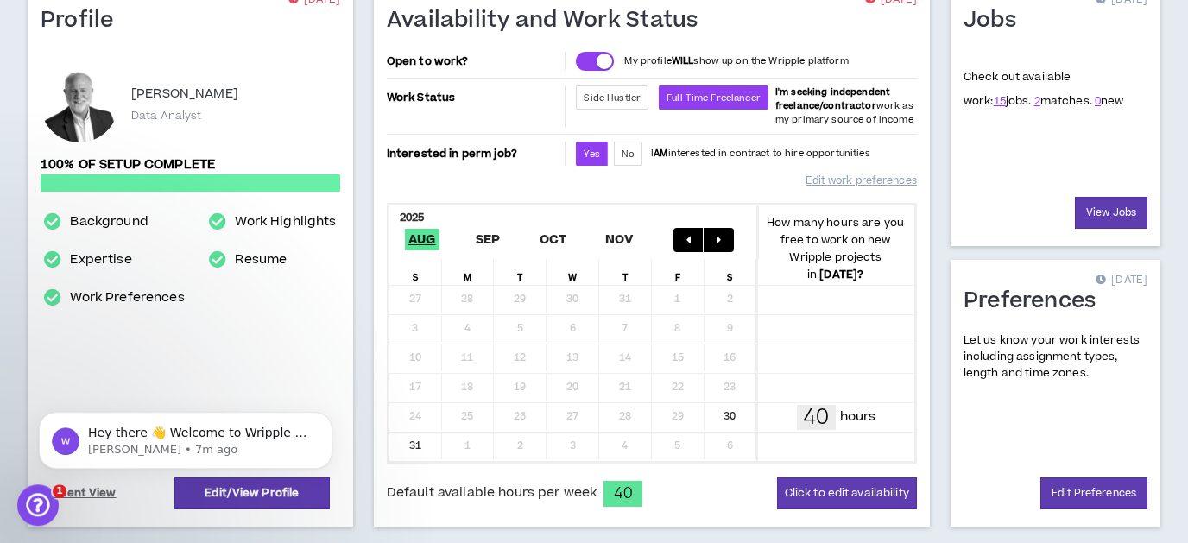
scroll to position [309, 0]
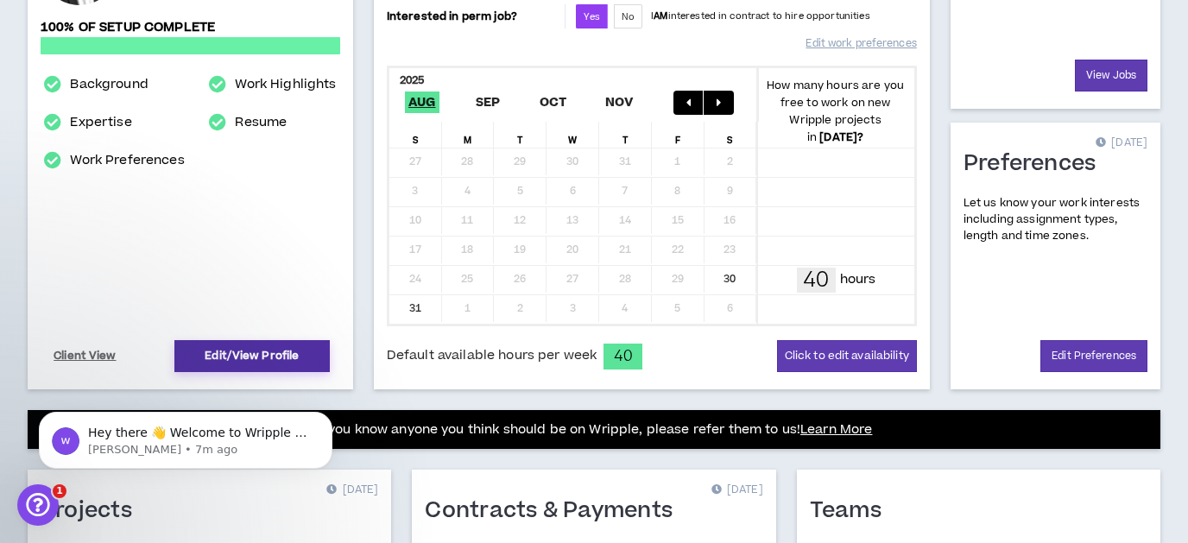
click at [276, 355] on link "Edit/View Profile" at bounding box center [251, 356] width 155 height 32
select select "*"
select select "US"
select select "*******"
select select "*"
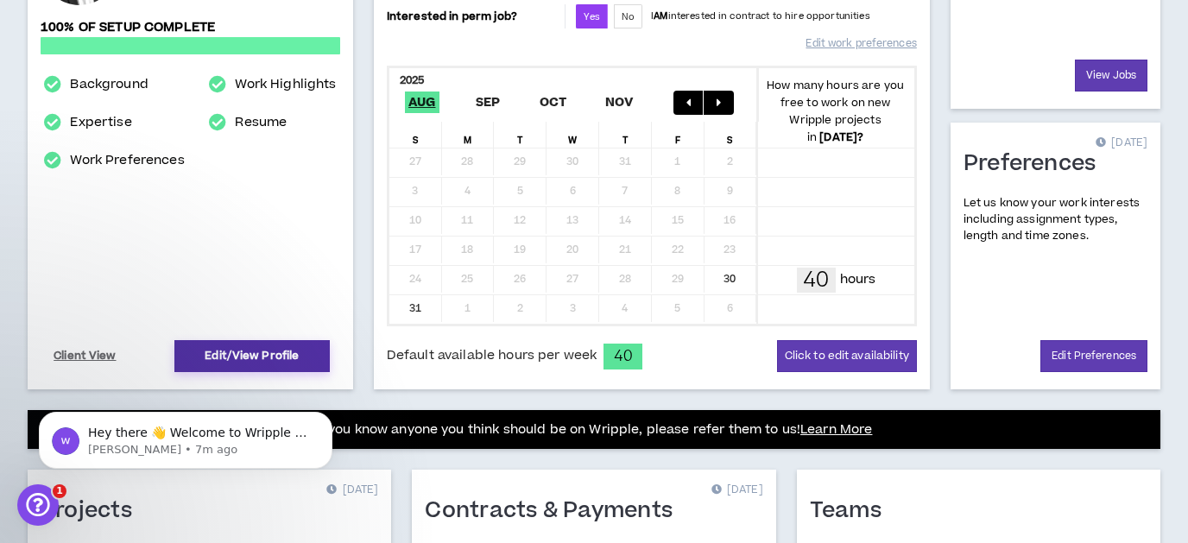
select select "**********"
select select "*****"
select select "***"
select select "**********"
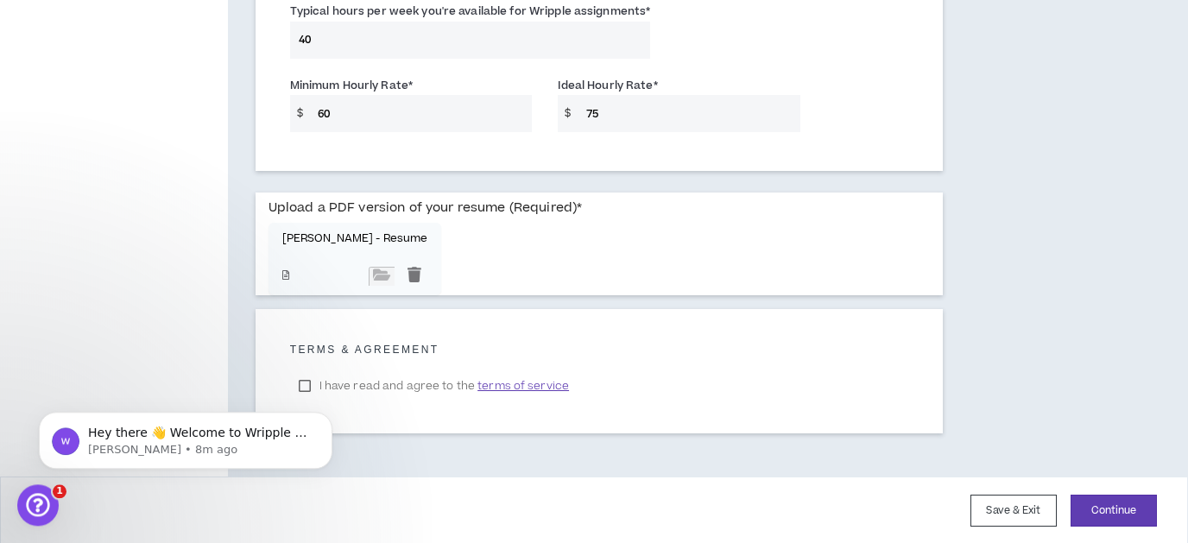
scroll to position [1364, 0]
click at [369, 270] on input "file" at bounding box center [382, 275] width 26 height 19
type input "**********"
click at [490, 277] on div at bounding box center [485, 275] width 26 height 19
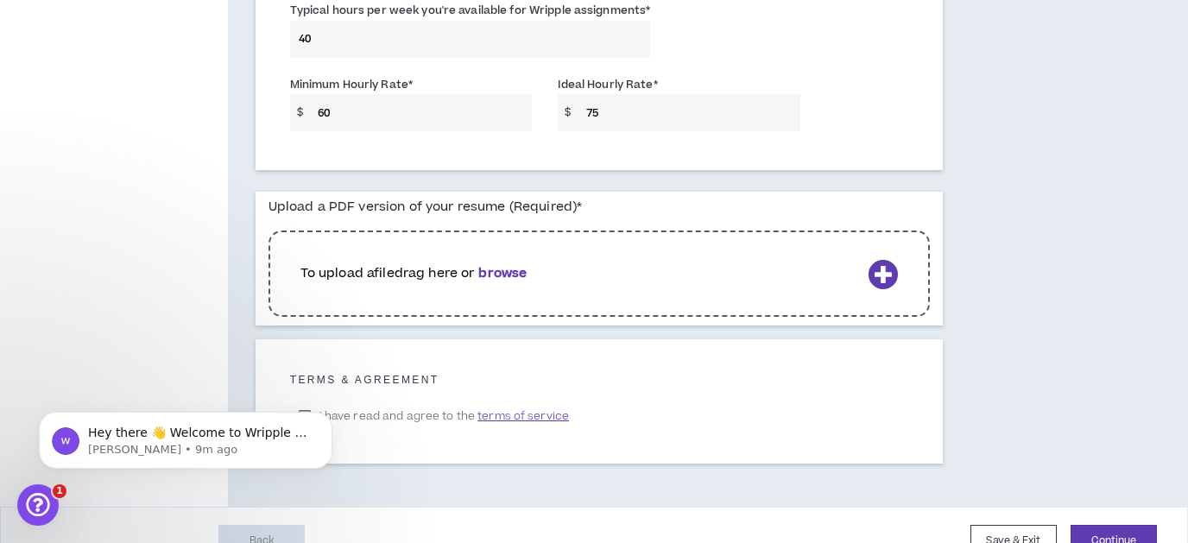
click at [501, 275] on b "browse" at bounding box center [502, 273] width 48 height 18
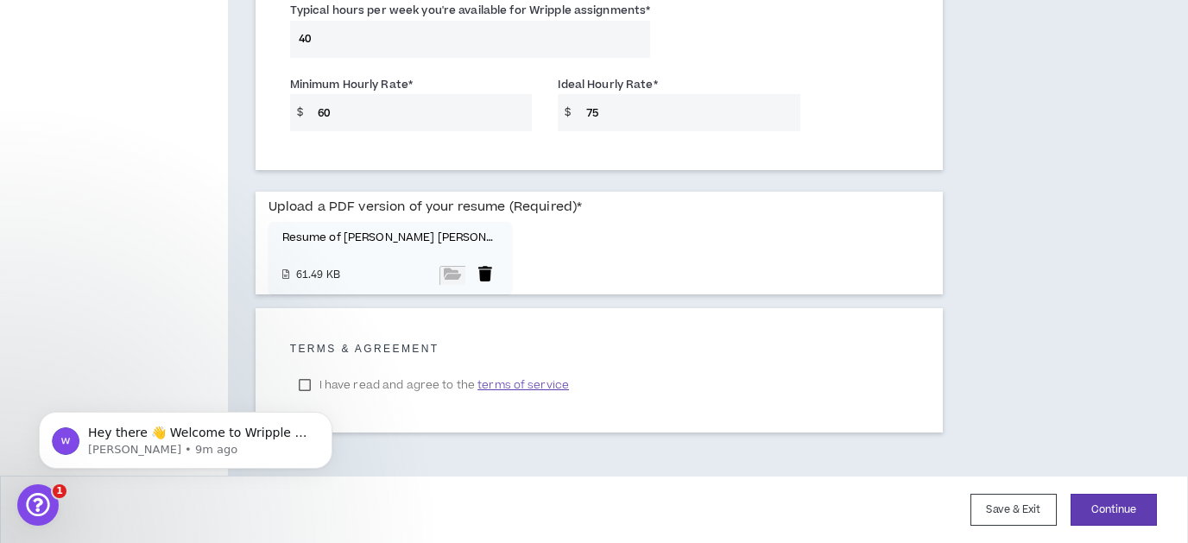
click at [486, 276] on div at bounding box center [485, 275] width 26 height 19
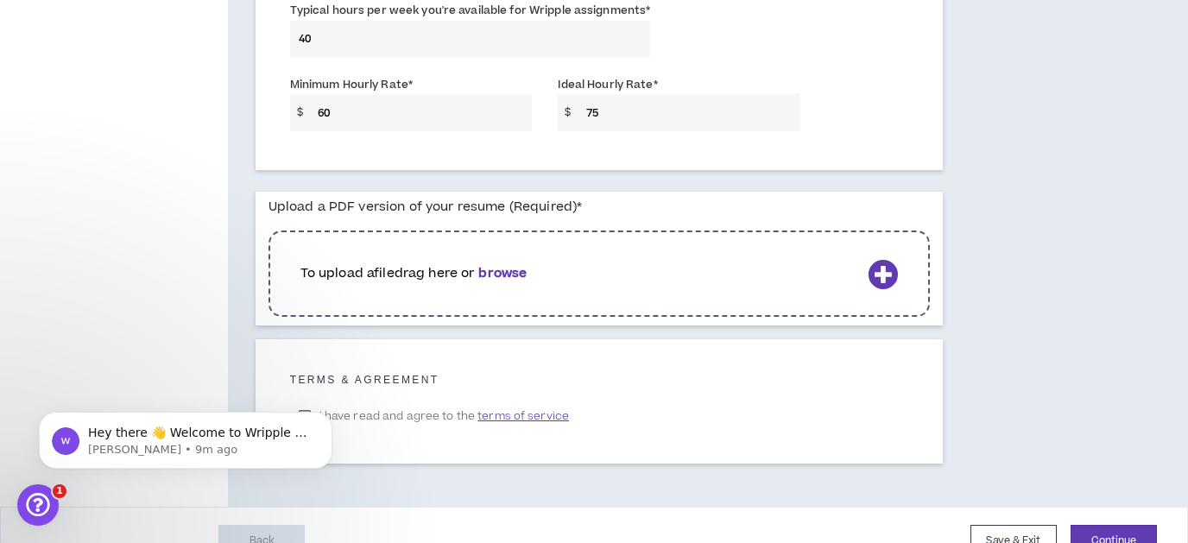
click at [891, 278] on icon at bounding box center [883, 274] width 30 height 30
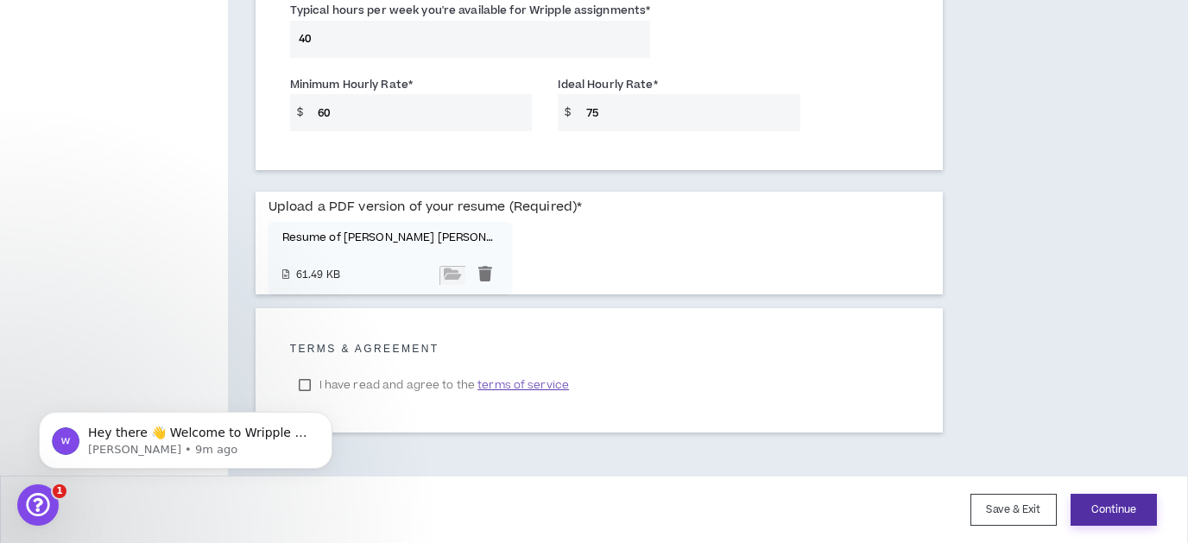
click at [1099, 512] on button "Continue" at bounding box center [1114, 510] width 86 height 32
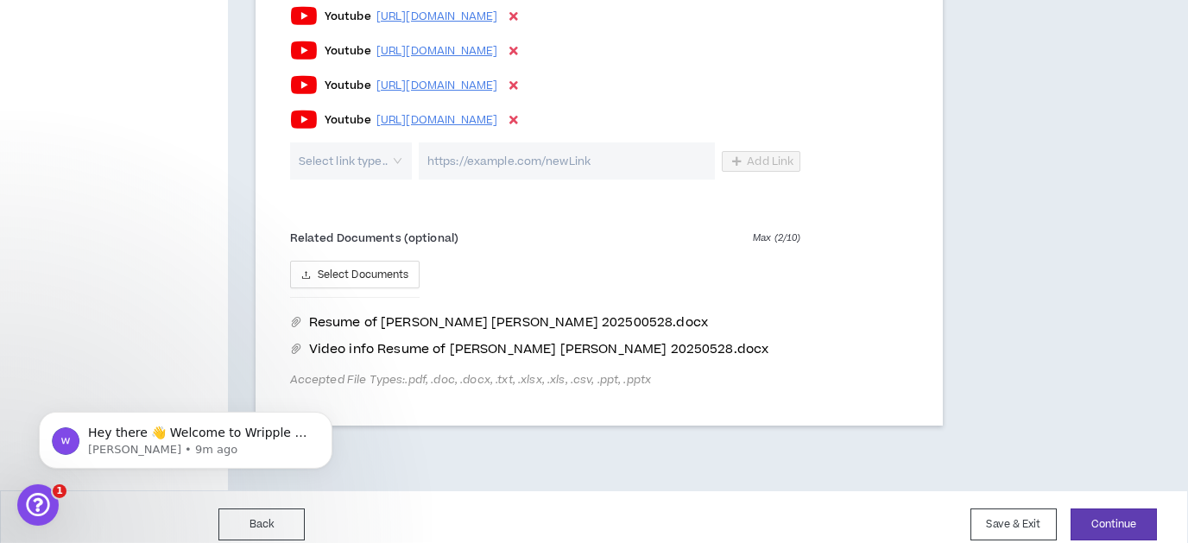
scroll to position [1261, 0]
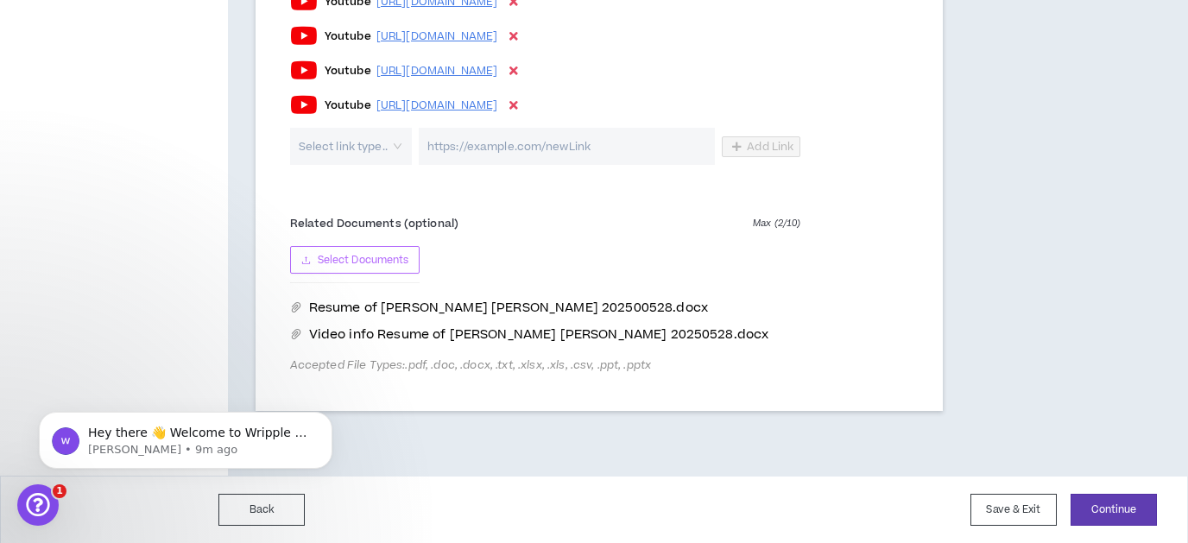
click at [361, 260] on span "Select Documents" at bounding box center [364, 260] width 92 height 16
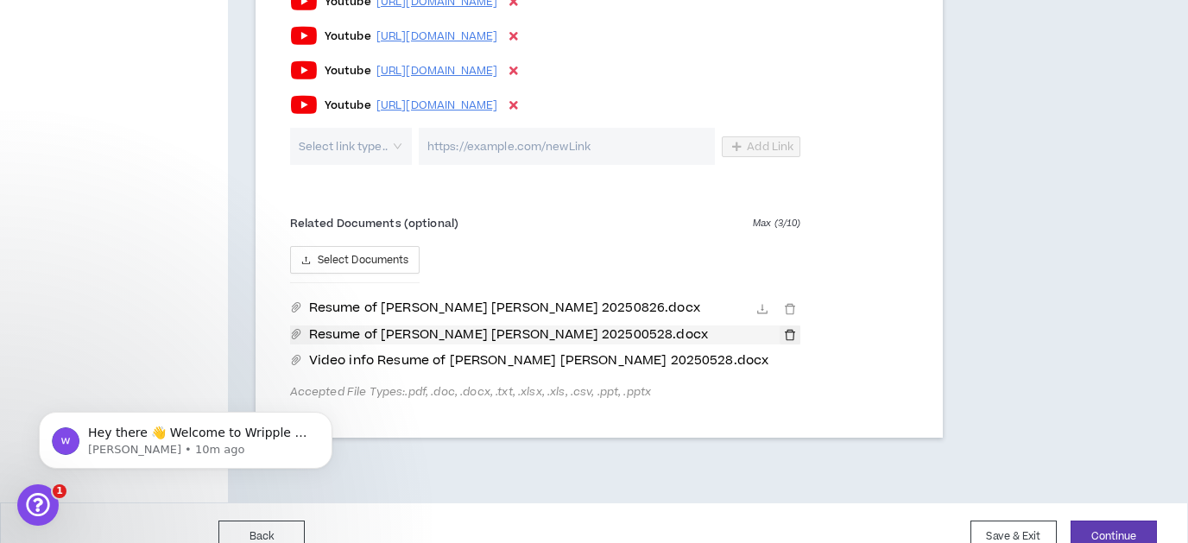
click at [795, 338] on icon "delete" at bounding box center [790, 335] width 12 height 12
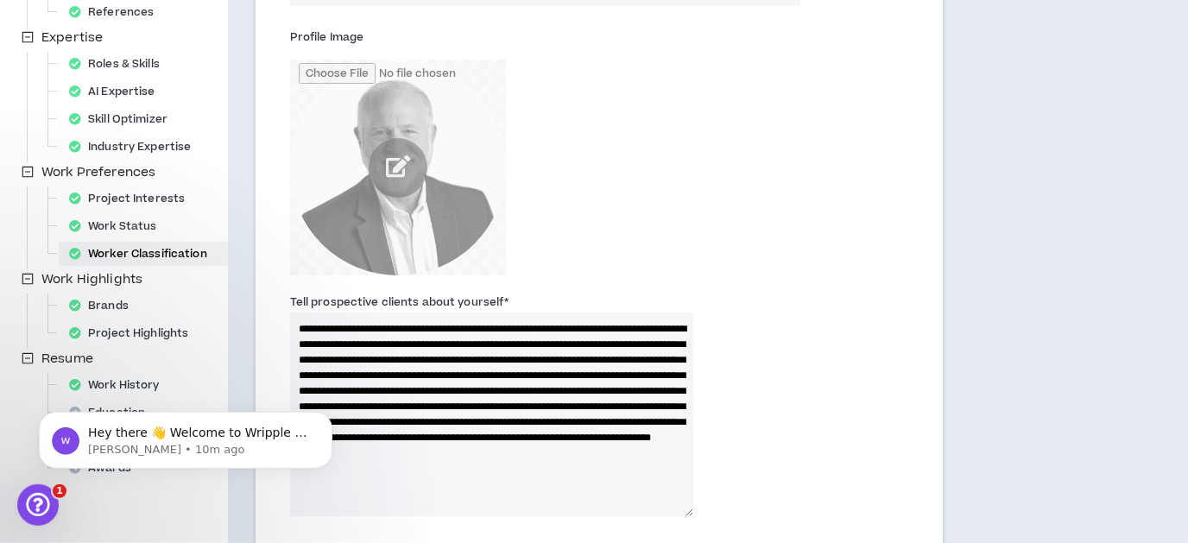
scroll to position [580, 0]
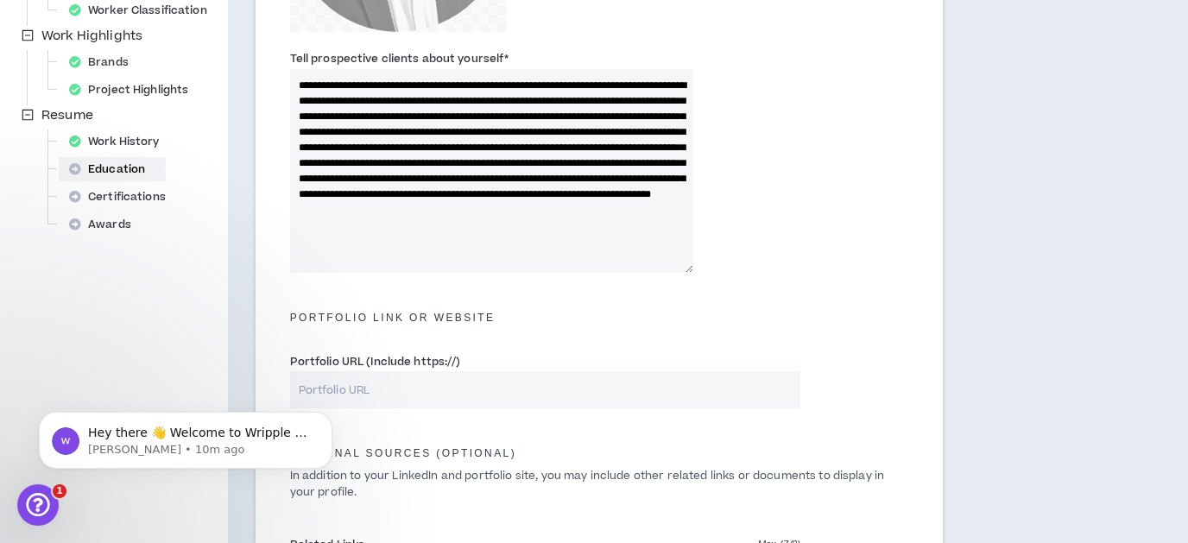
click at [123, 172] on div "Education" at bounding box center [112, 169] width 100 height 24
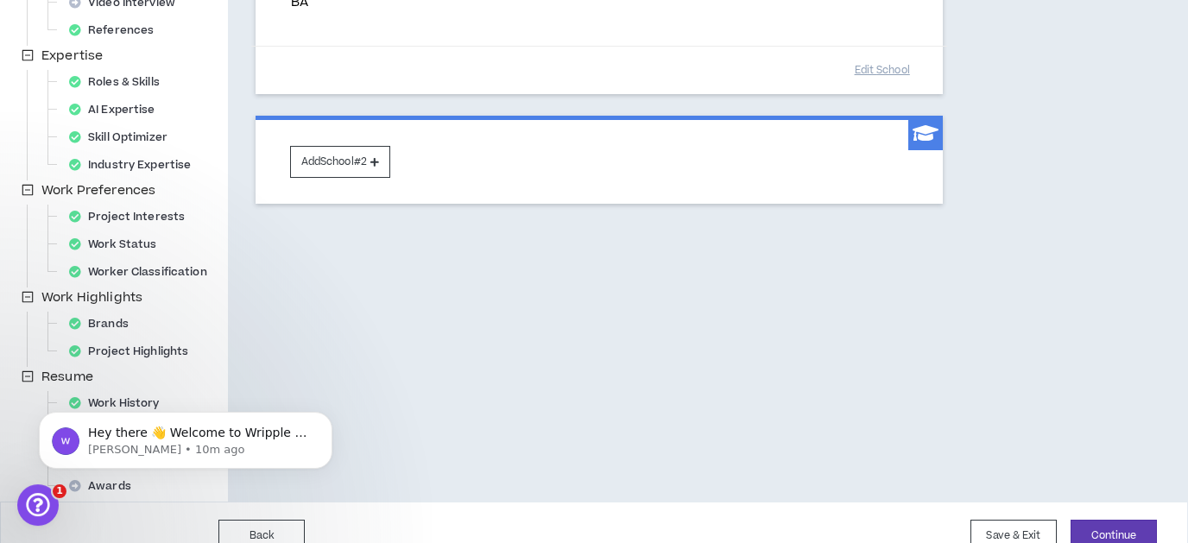
scroll to position [344, 0]
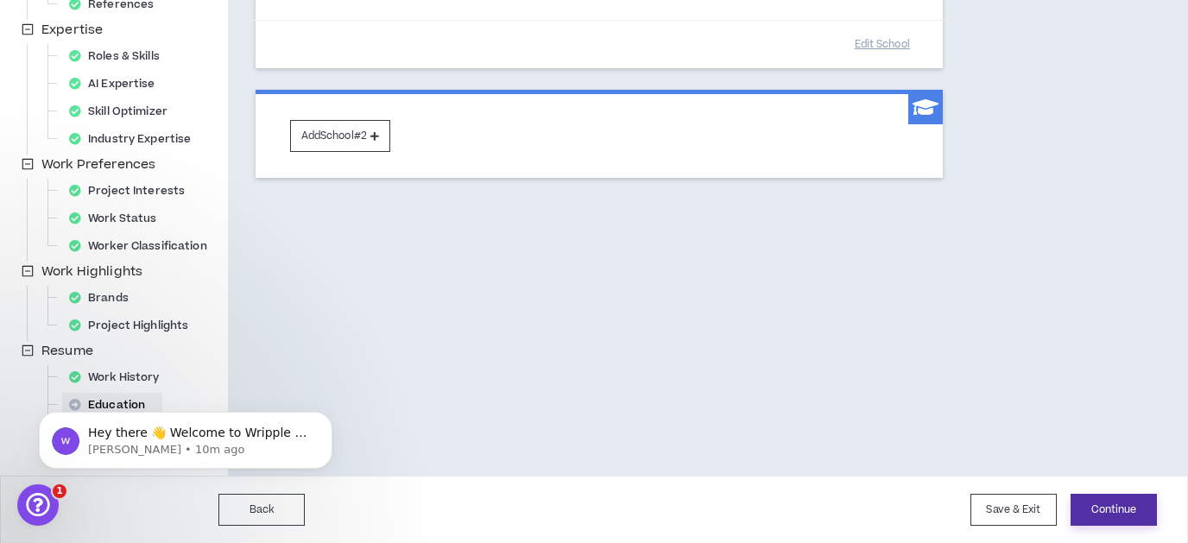
click at [1126, 504] on button "Continue" at bounding box center [1114, 510] width 86 height 32
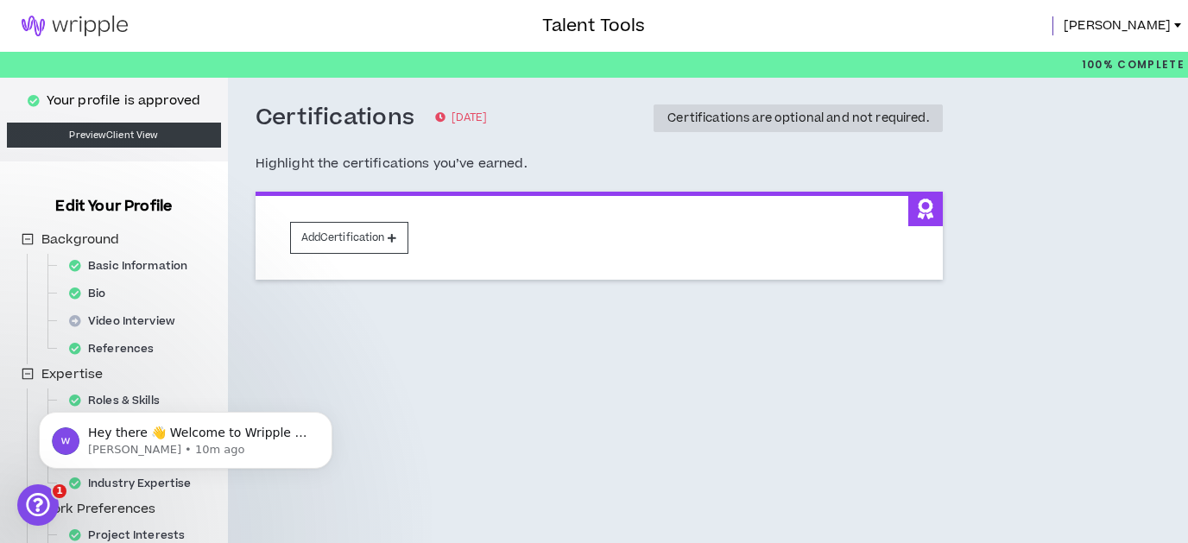
click at [1144, 26] on span "[PERSON_NAME]" at bounding box center [1117, 25] width 107 height 19
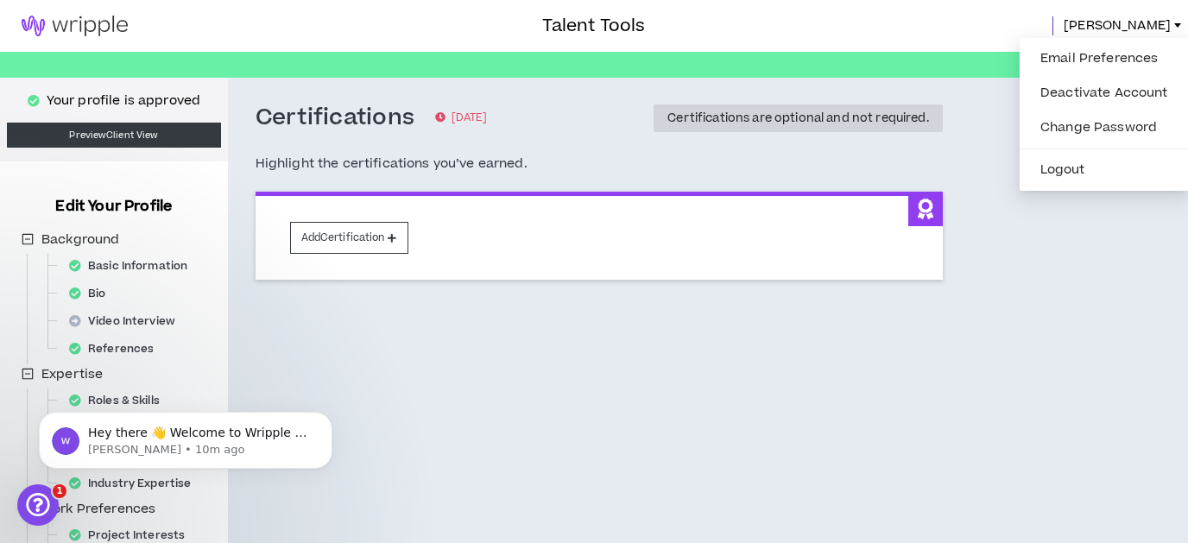
click at [60, 28] on img at bounding box center [74, 26] width 149 height 21
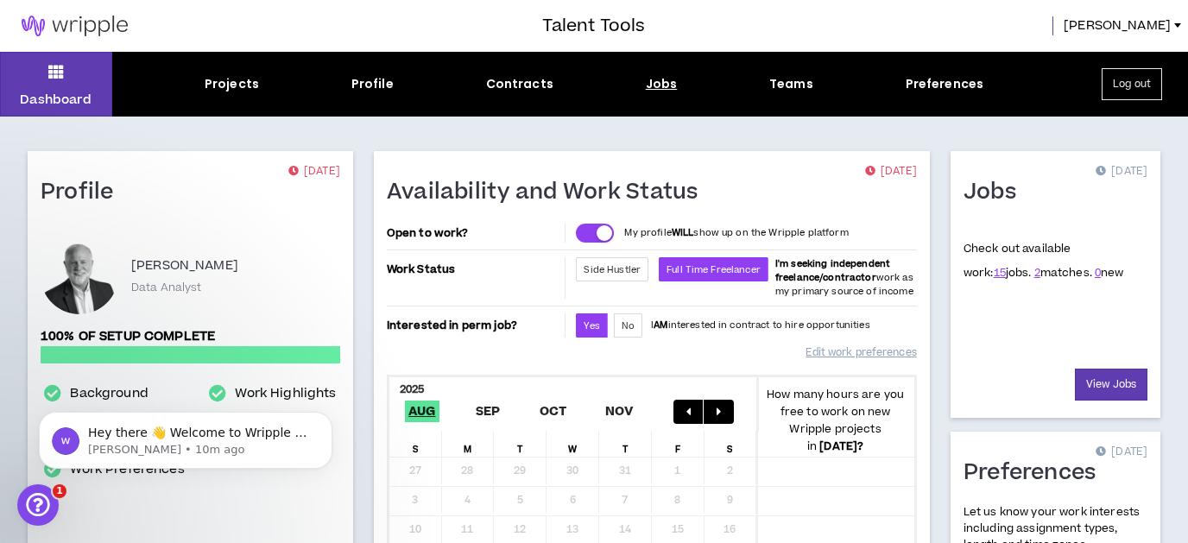
click at [670, 89] on div "Jobs" at bounding box center [662, 84] width 32 height 18
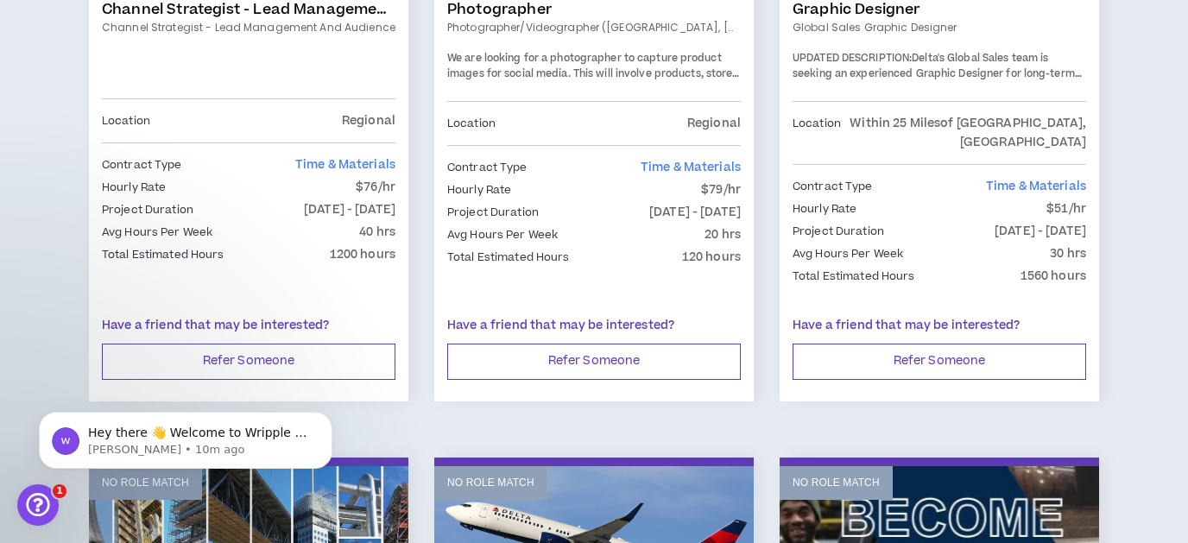
scroll to position [1546, 0]
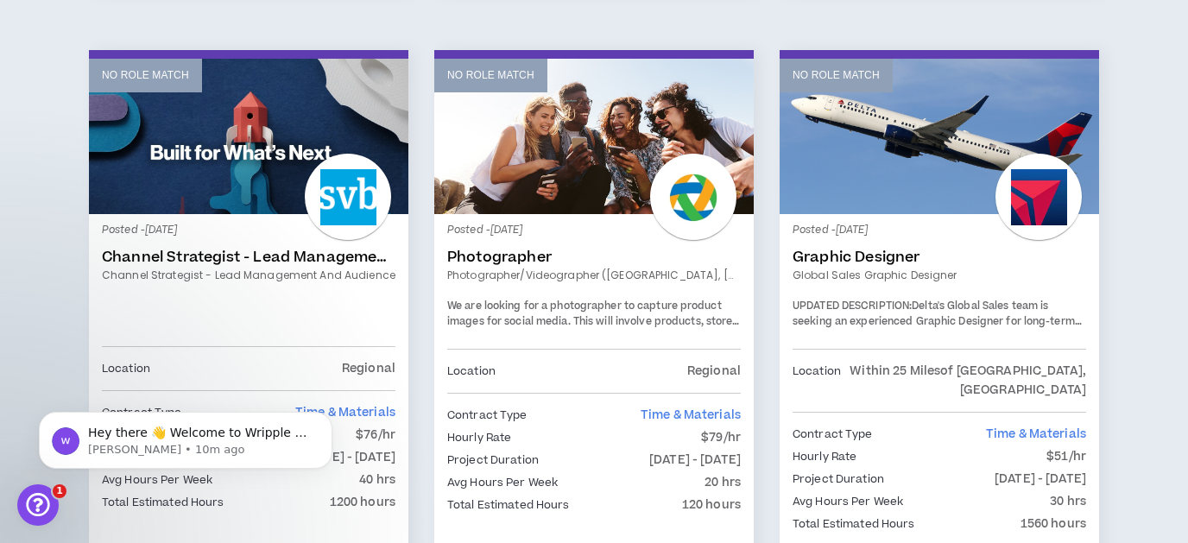
click at [352, 201] on div at bounding box center [348, 197] width 86 height 86
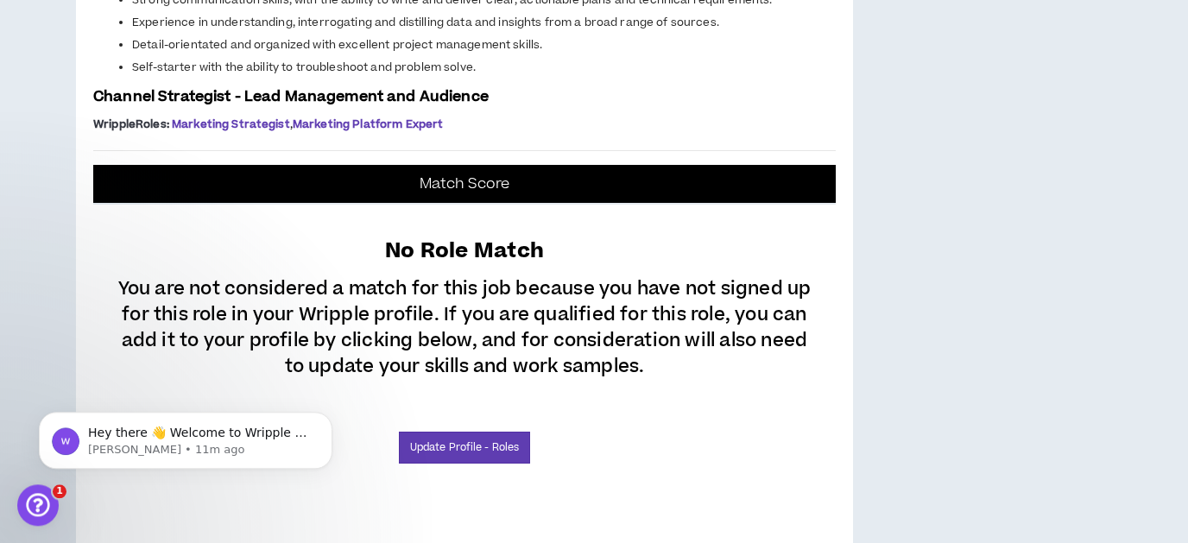
scroll to position [1257, 0]
